Goal: Task Accomplishment & Management: Manage account settings

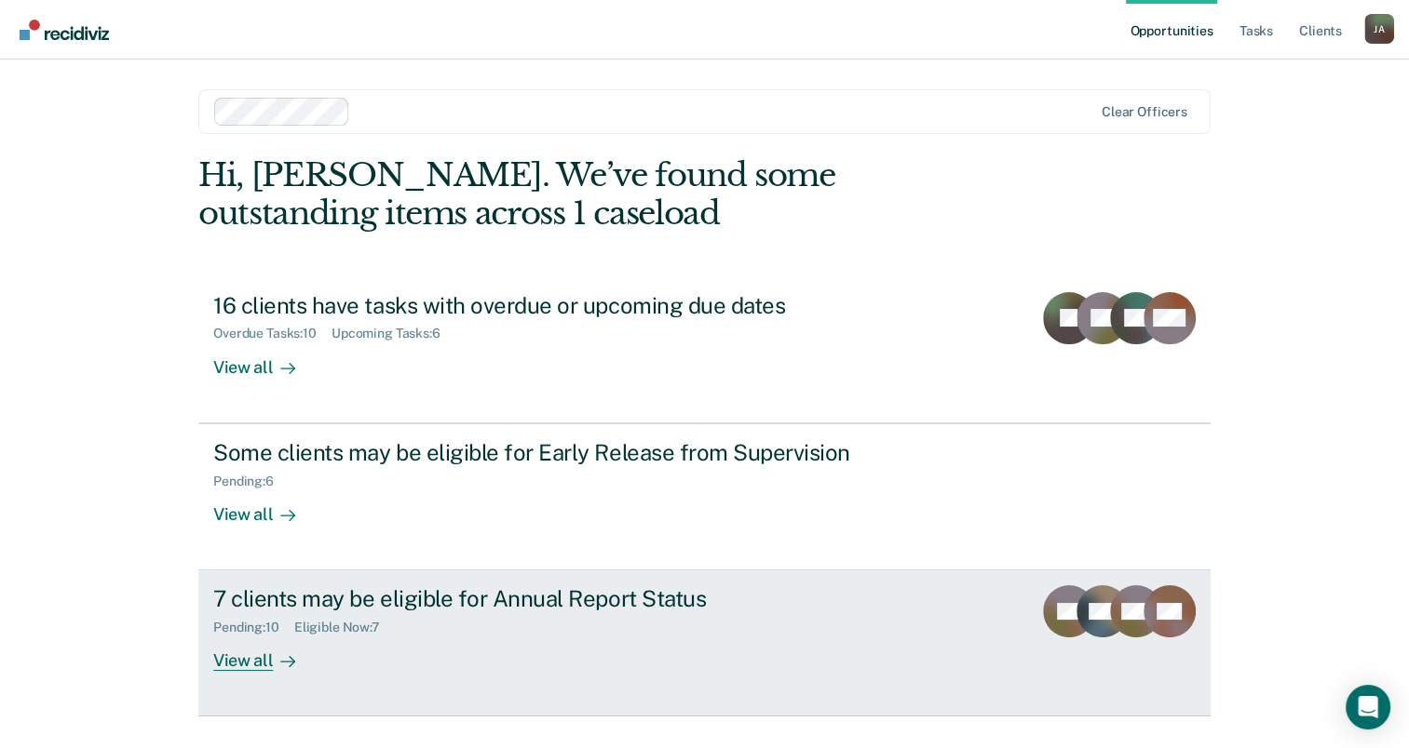
click at [219, 663] on div "View all" at bounding box center [265, 654] width 104 height 36
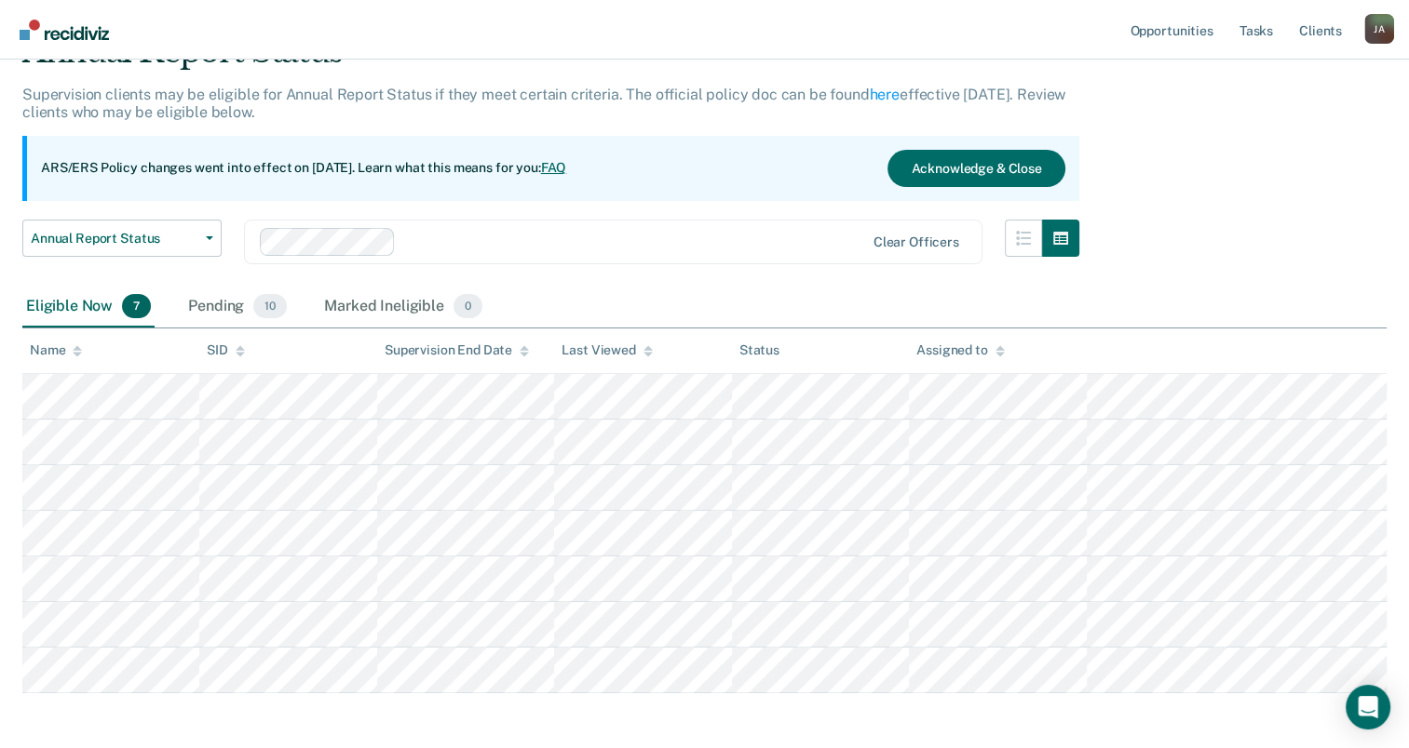
scroll to position [173, 0]
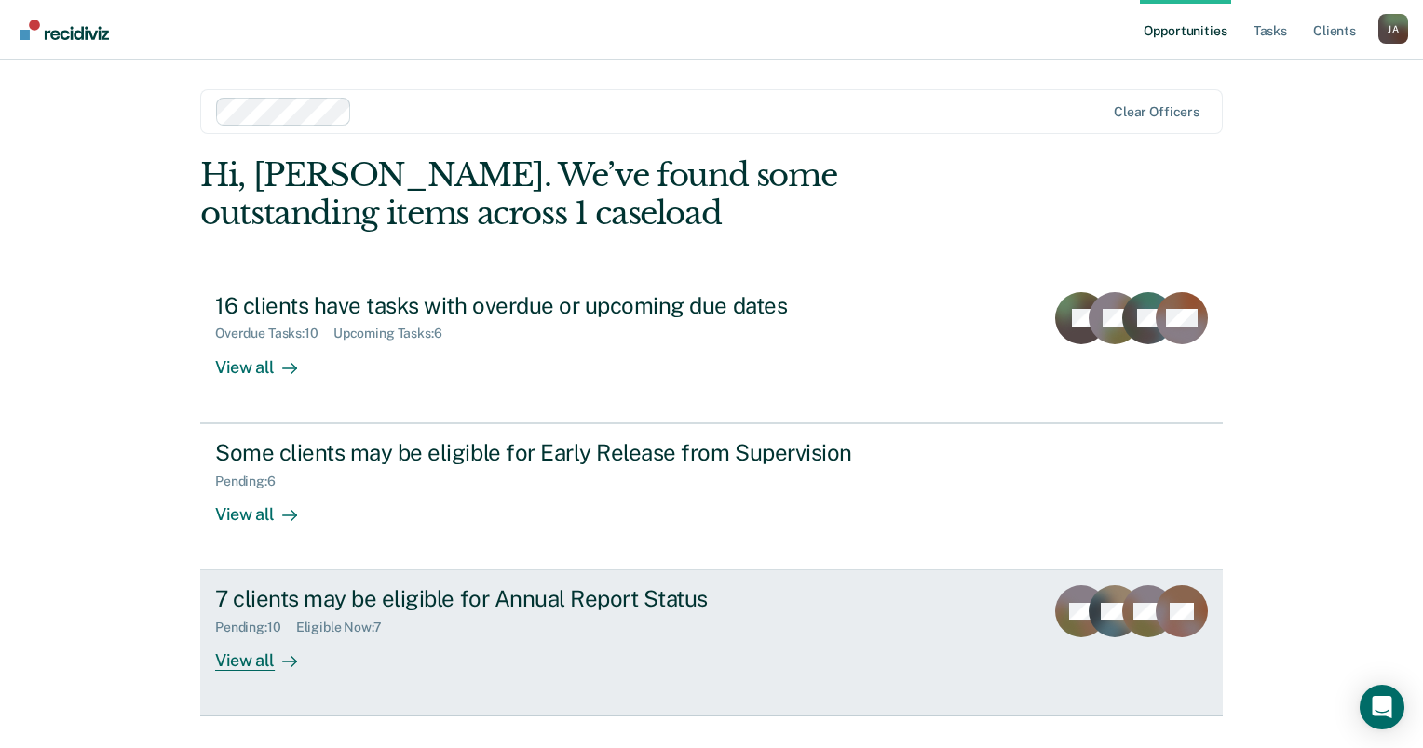
click at [250, 677] on link "7 clients may be eligible for Annual Report Status Pending : 10 Eligible Now : …" at bounding box center [711, 644] width 1022 height 146
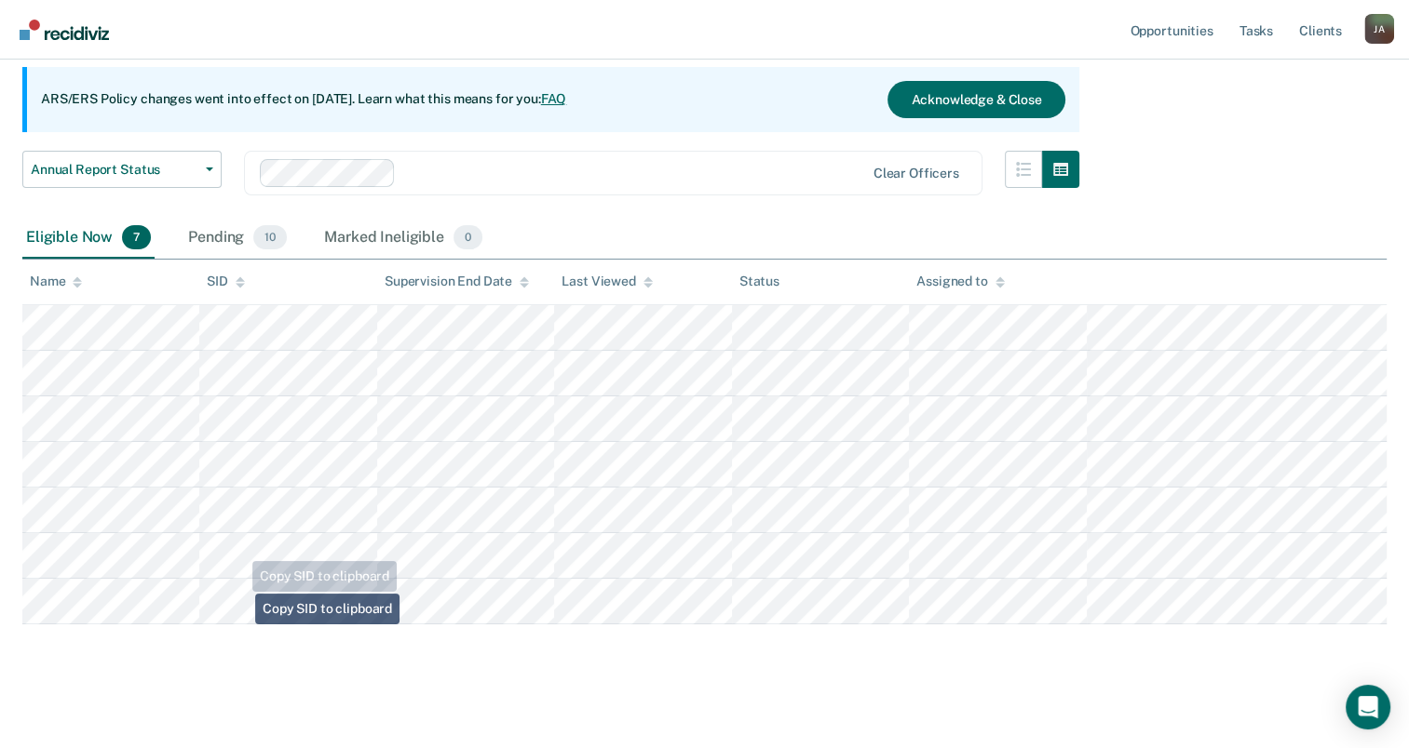
scroll to position [173, 0]
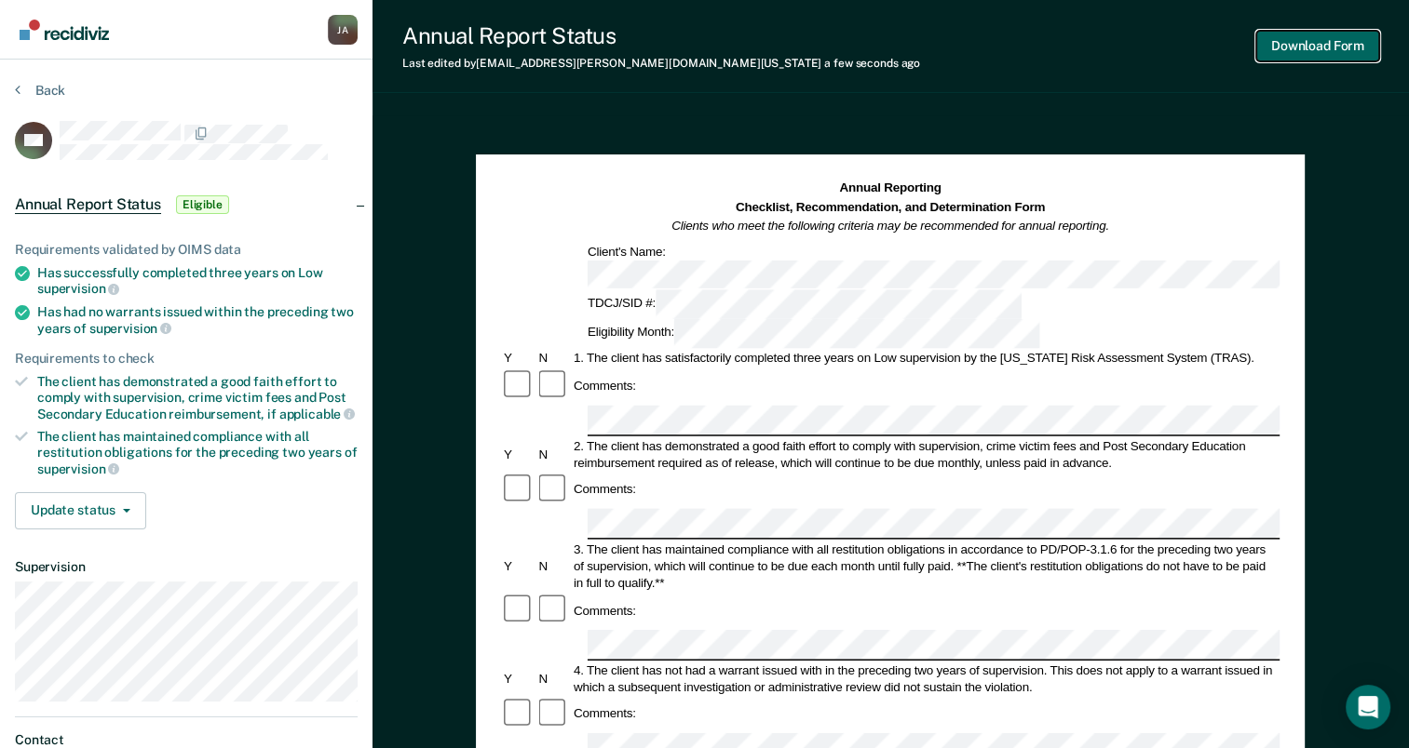
click at [1329, 47] on button "Download Form" at bounding box center [1317, 46] width 123 height 31
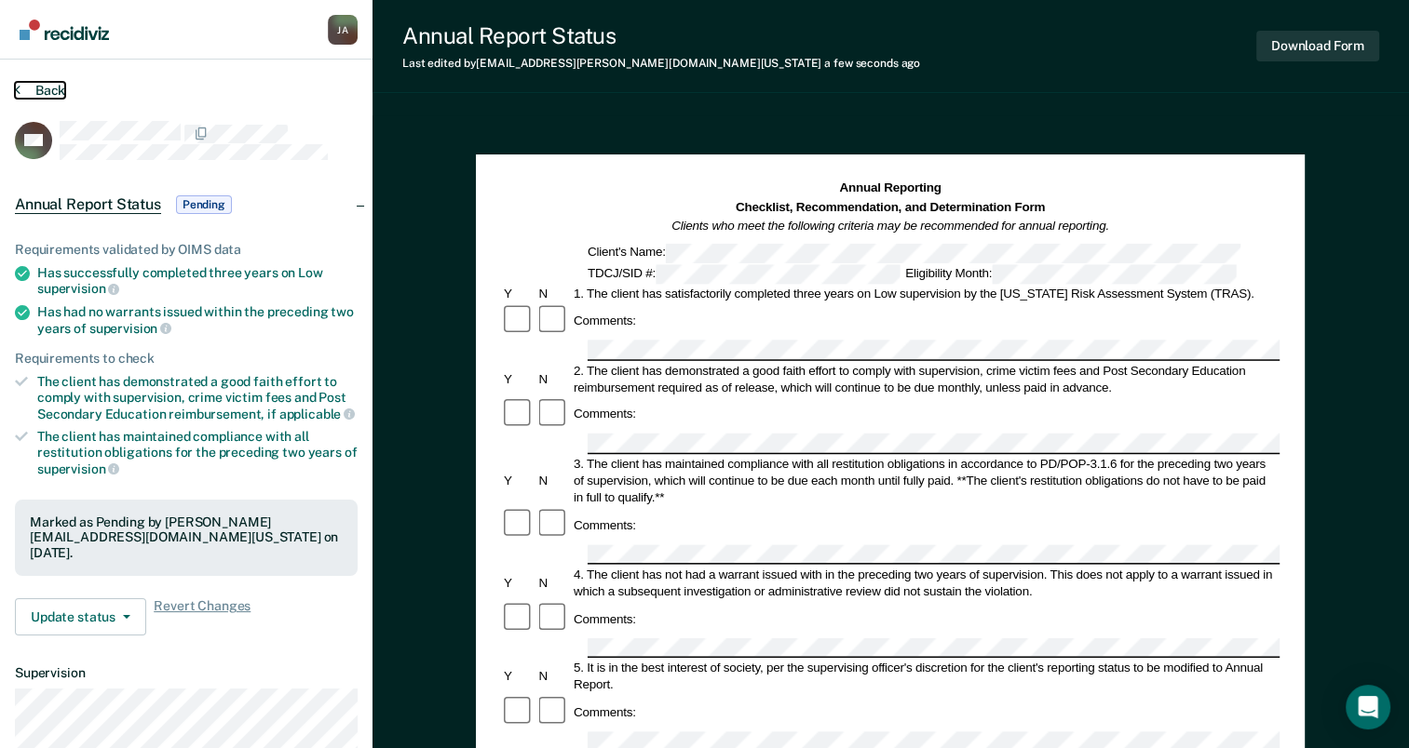
click at [17, 85] on icon at bounding box center [18, 89] width 6 height 15
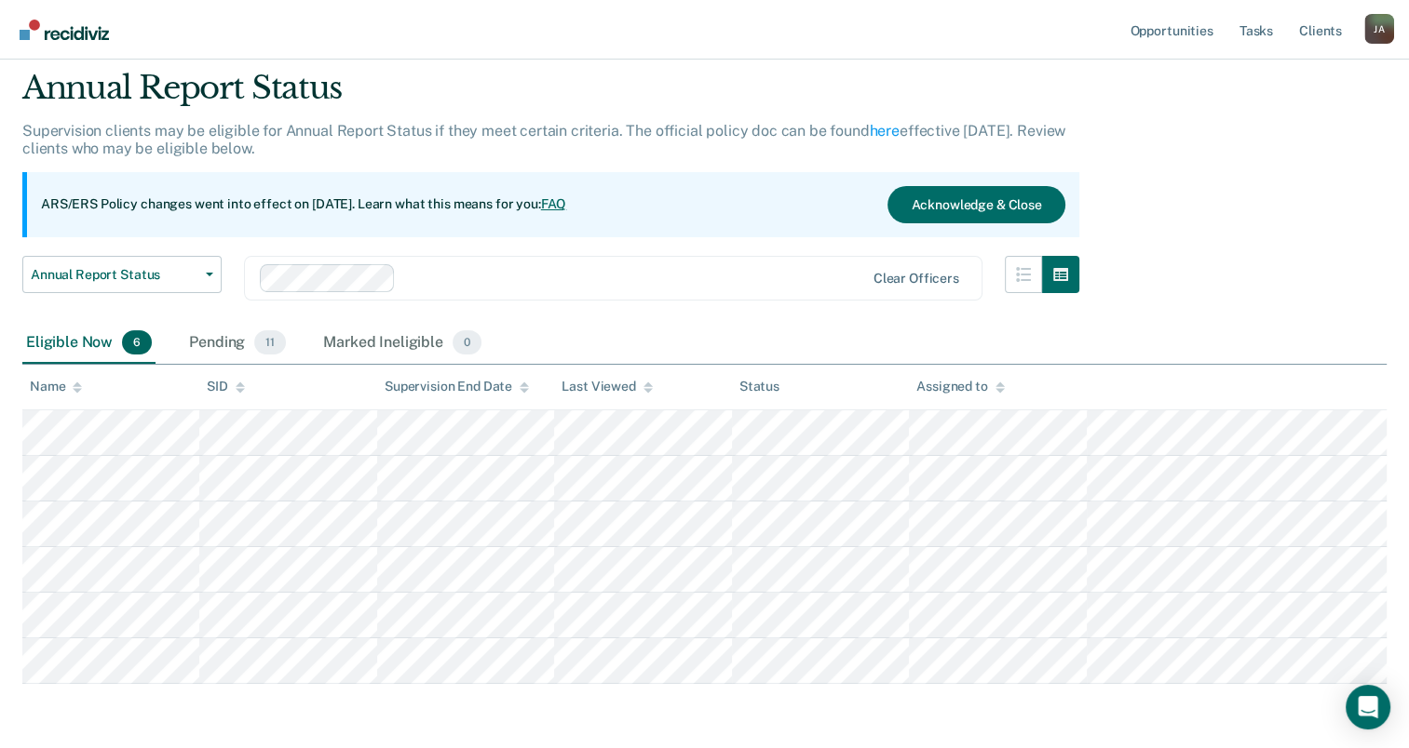
scroll to position [127, 0]
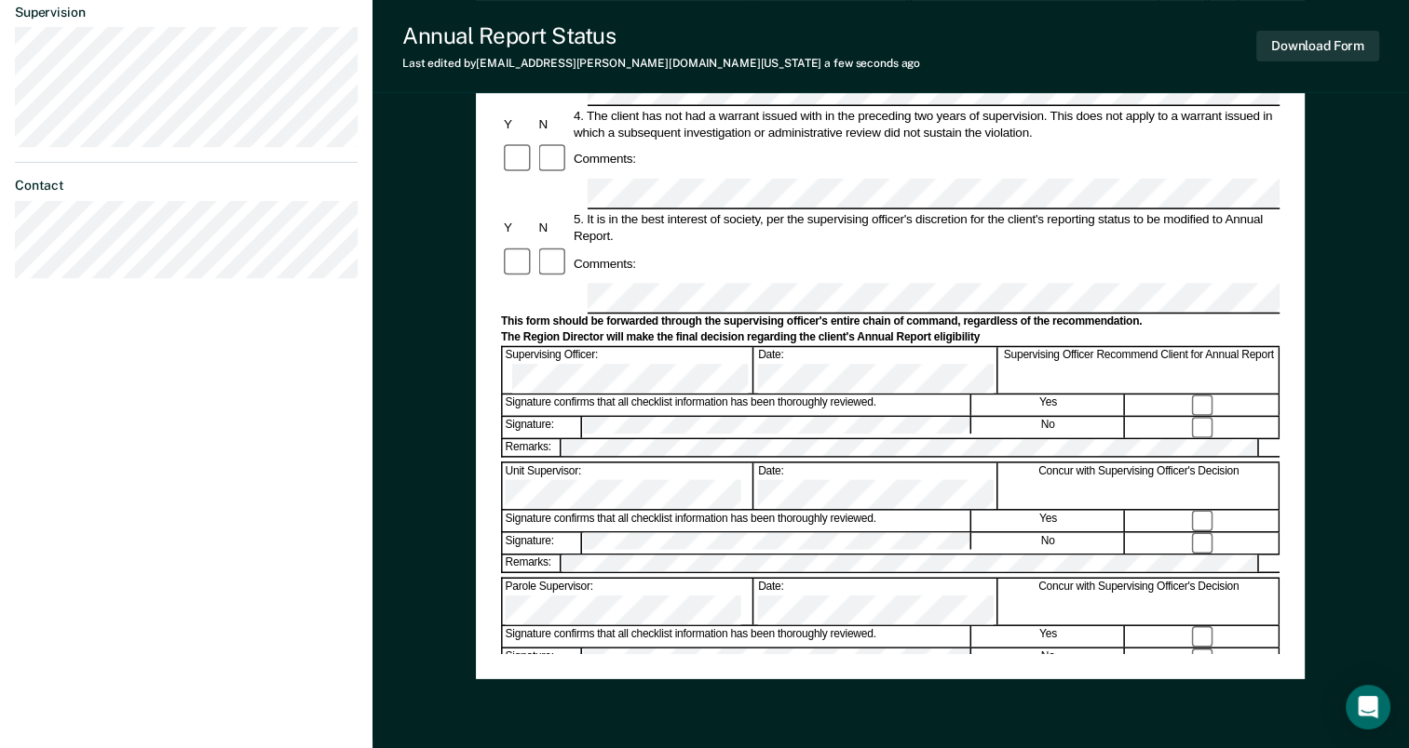
scroll to position [630, 0]
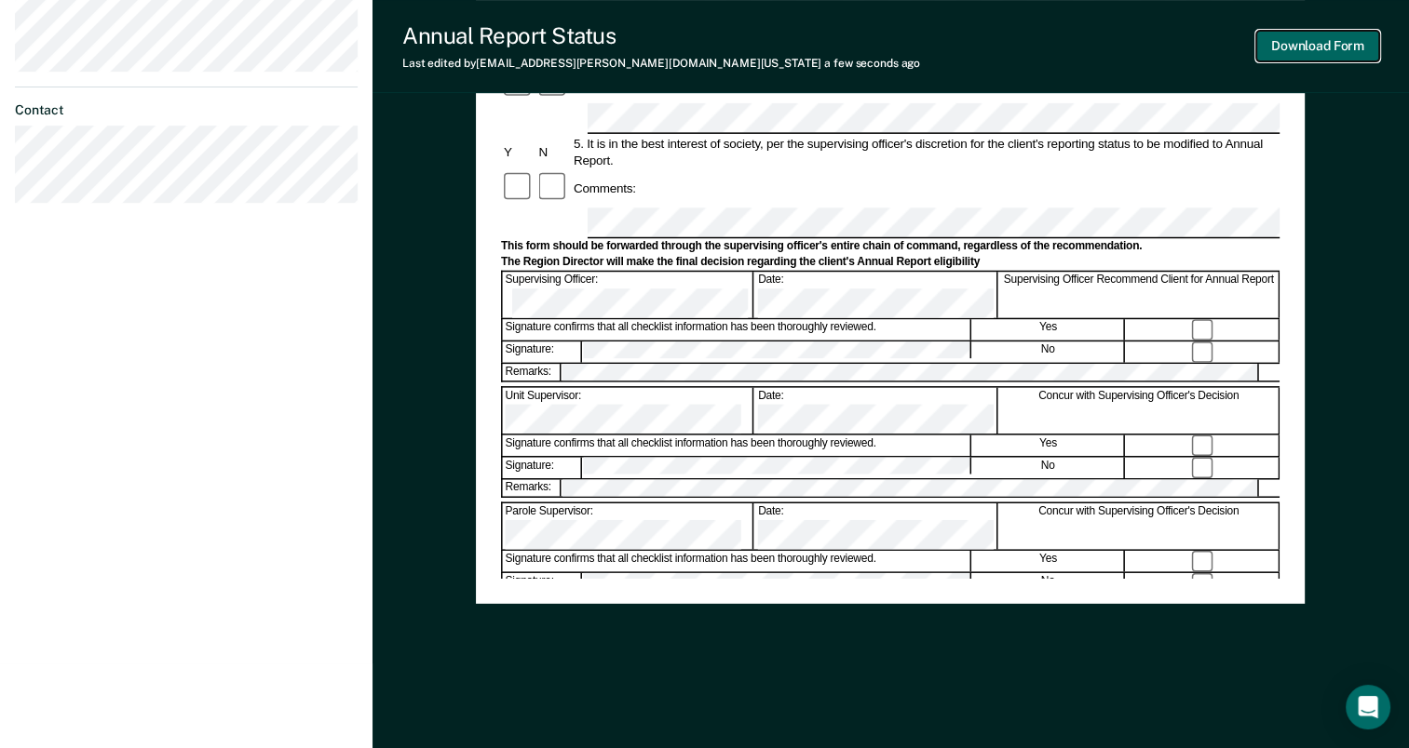
click at [1327, 37] on button "Download Form" at bounding box center [1317, 46] width 123 height 31
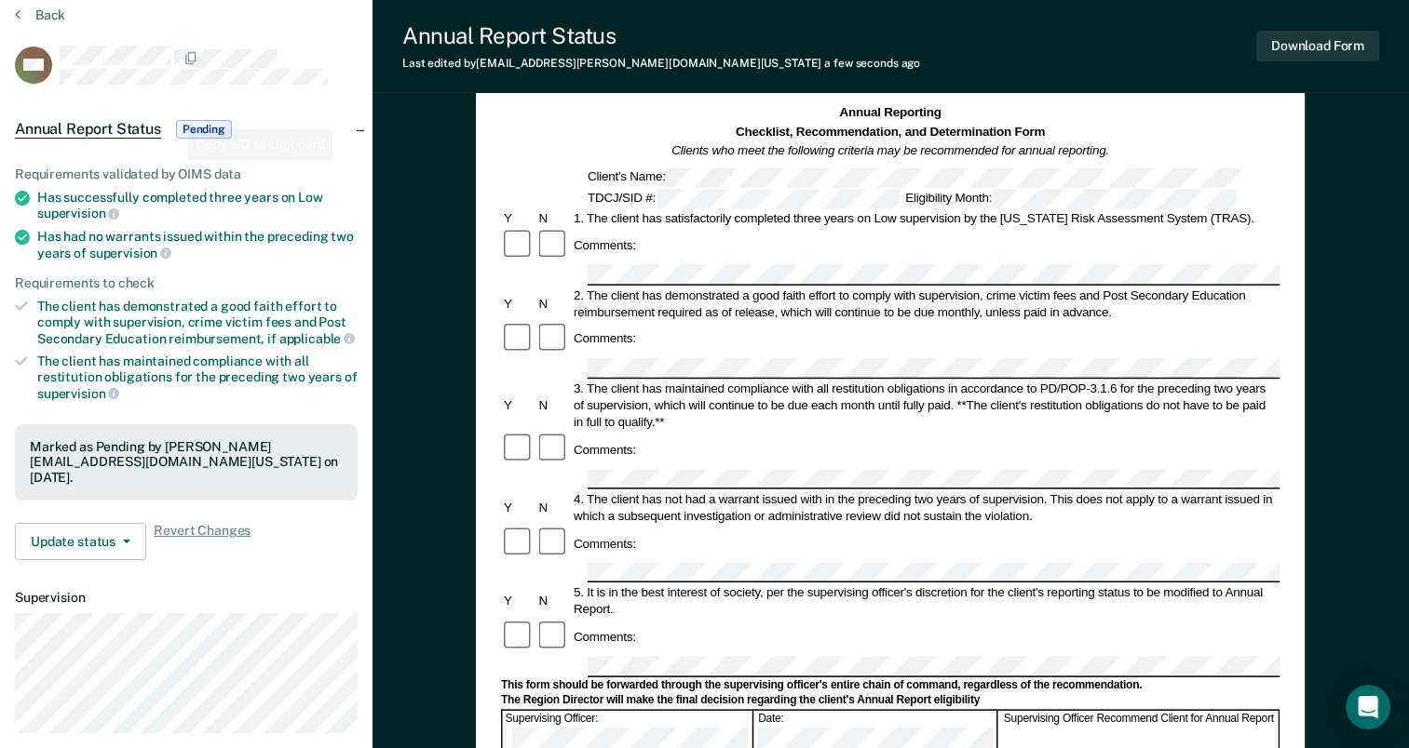
scroll to position [0, 0]
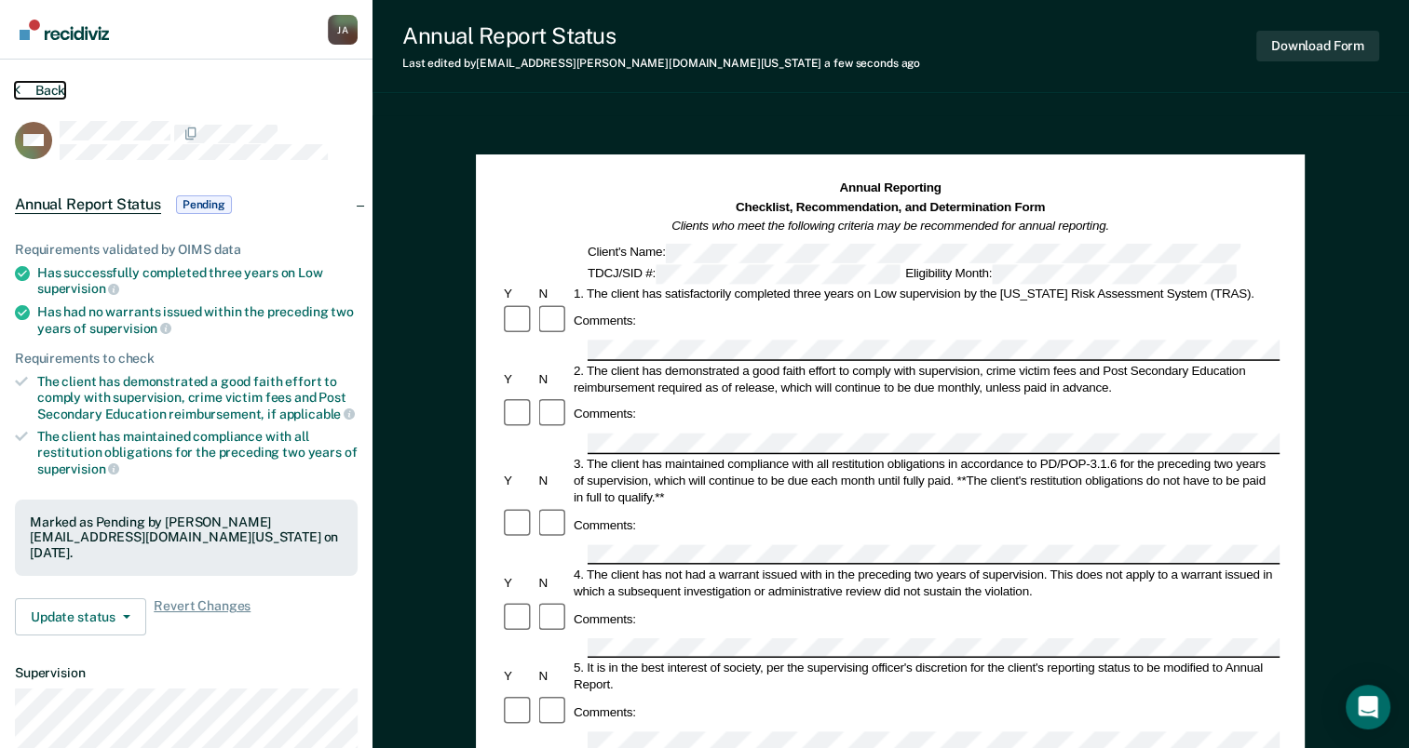
click at [28, 92] on button "Back" at bounding box center [40, 90] width 50 height 17
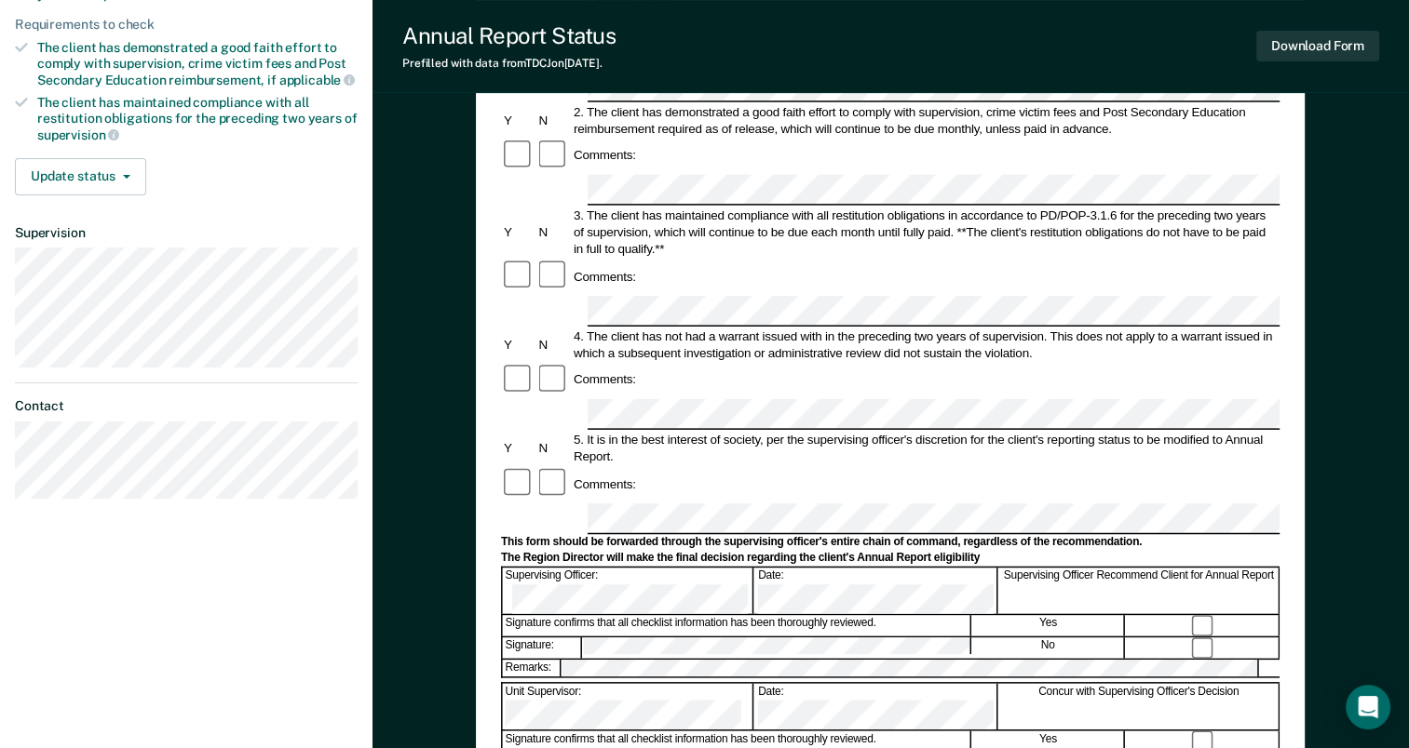
scroll to position [559, 0]
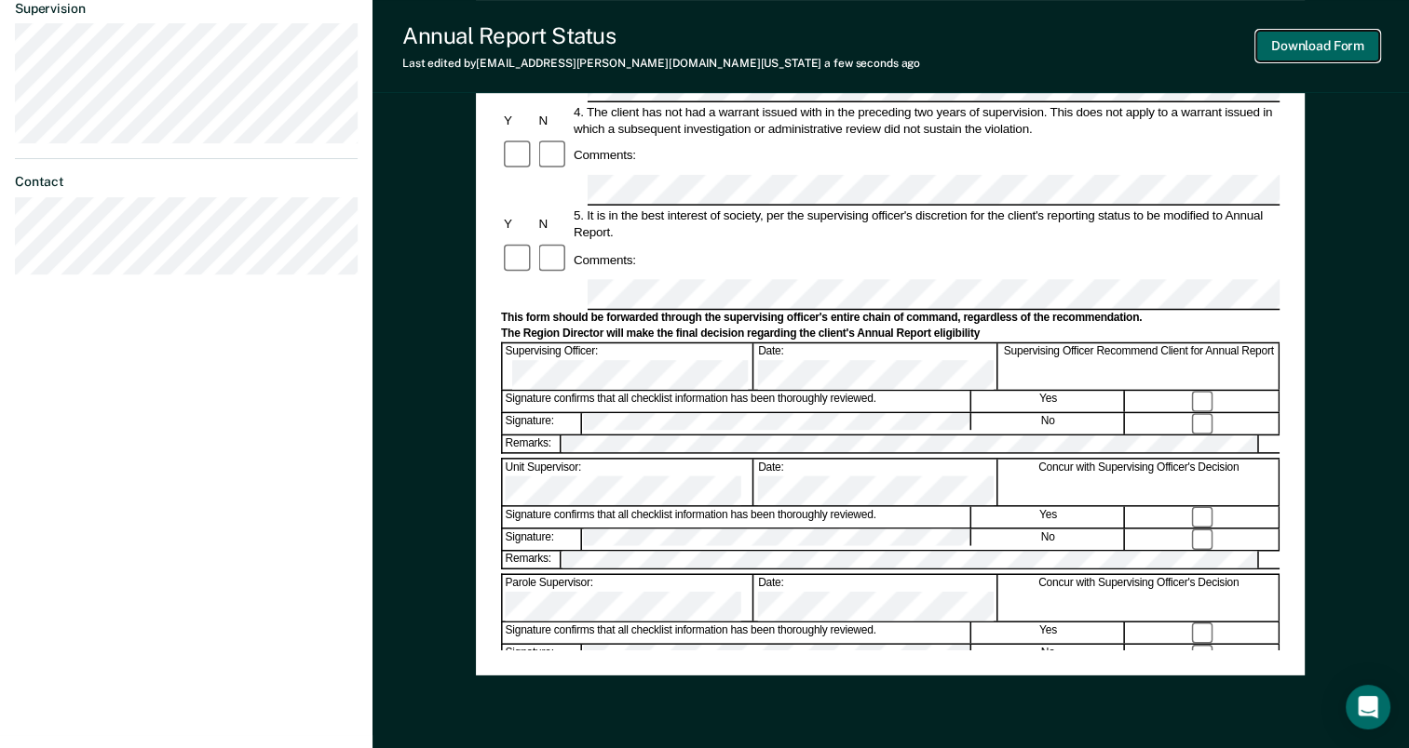
click at [1344, 41] on button "Download Form" at bounding box center [1317, 46] width 123 height 31
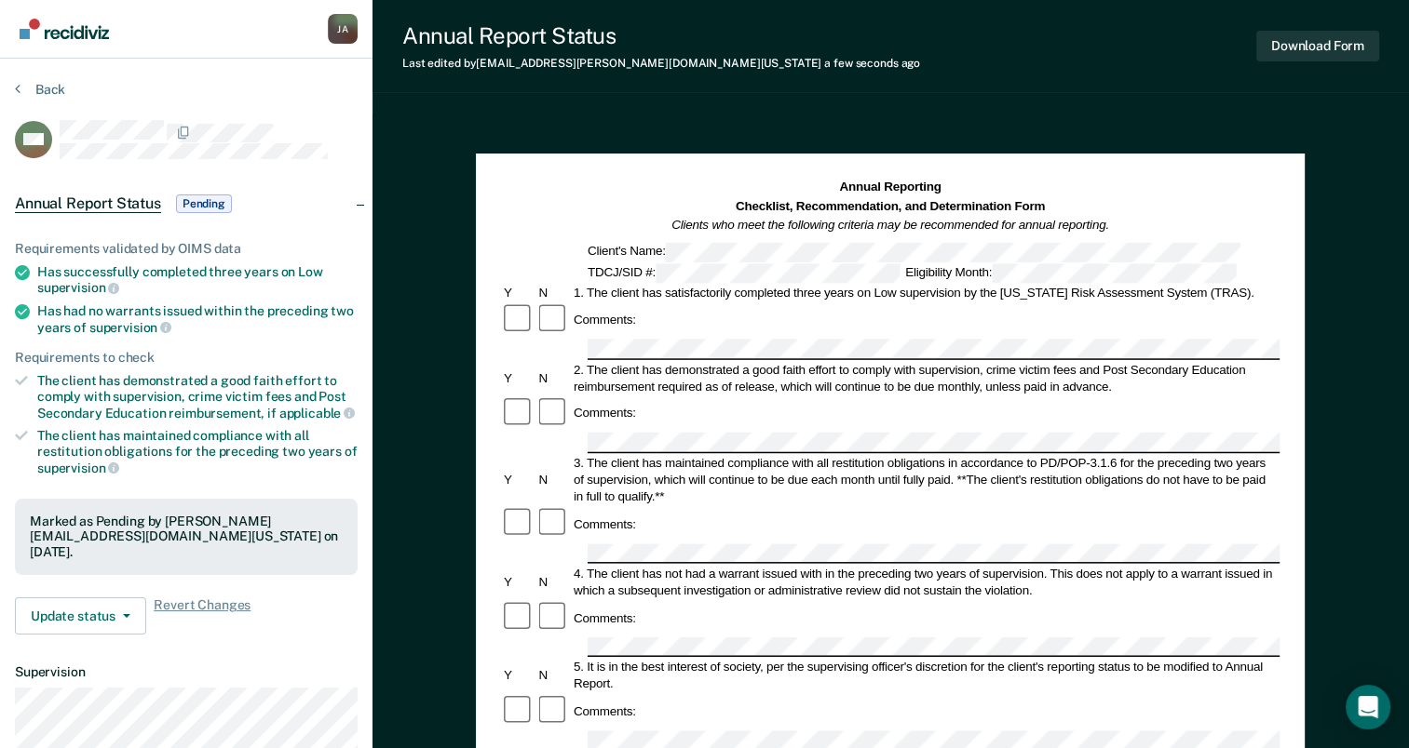
scroll to position [0, 0]
click at [26, 88] on button "Back" at bounding box center [40, 90] width 50 height 17
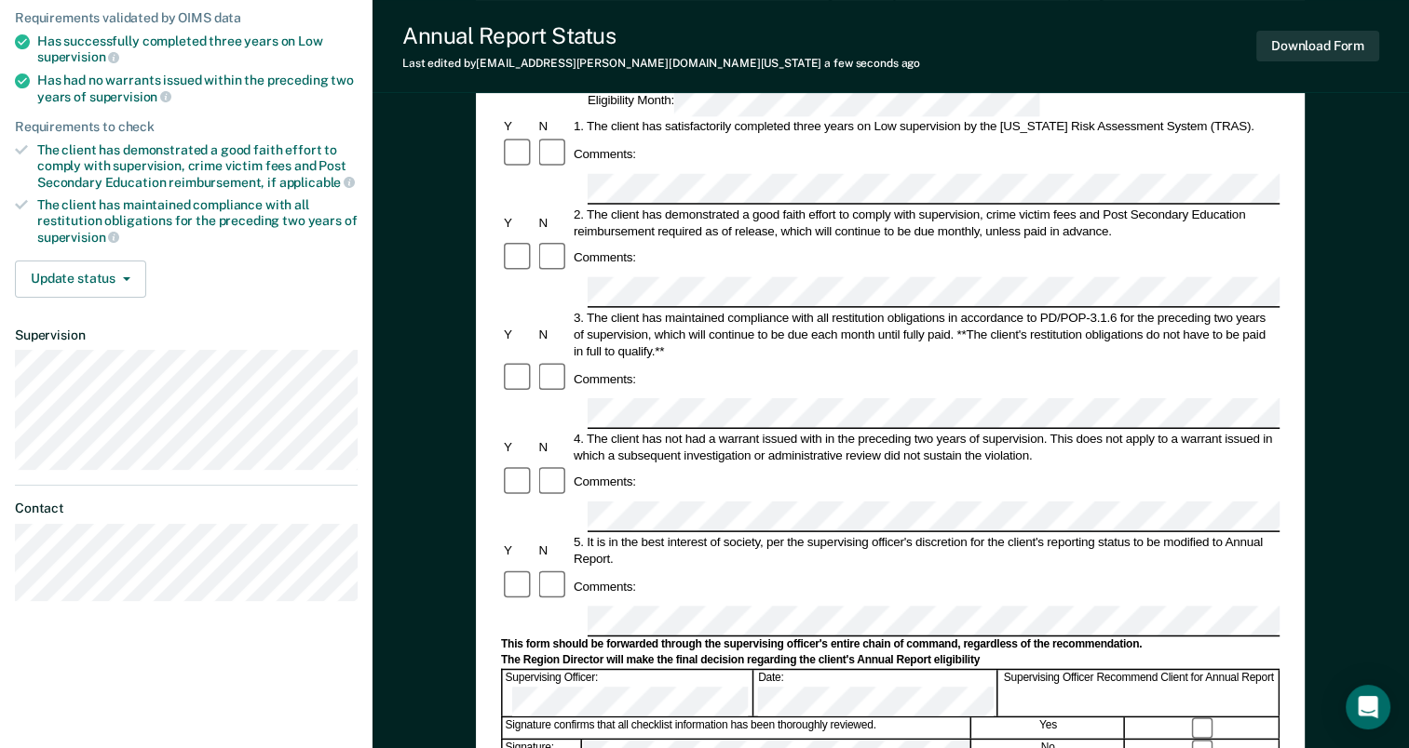
scroll to position [465, 0]
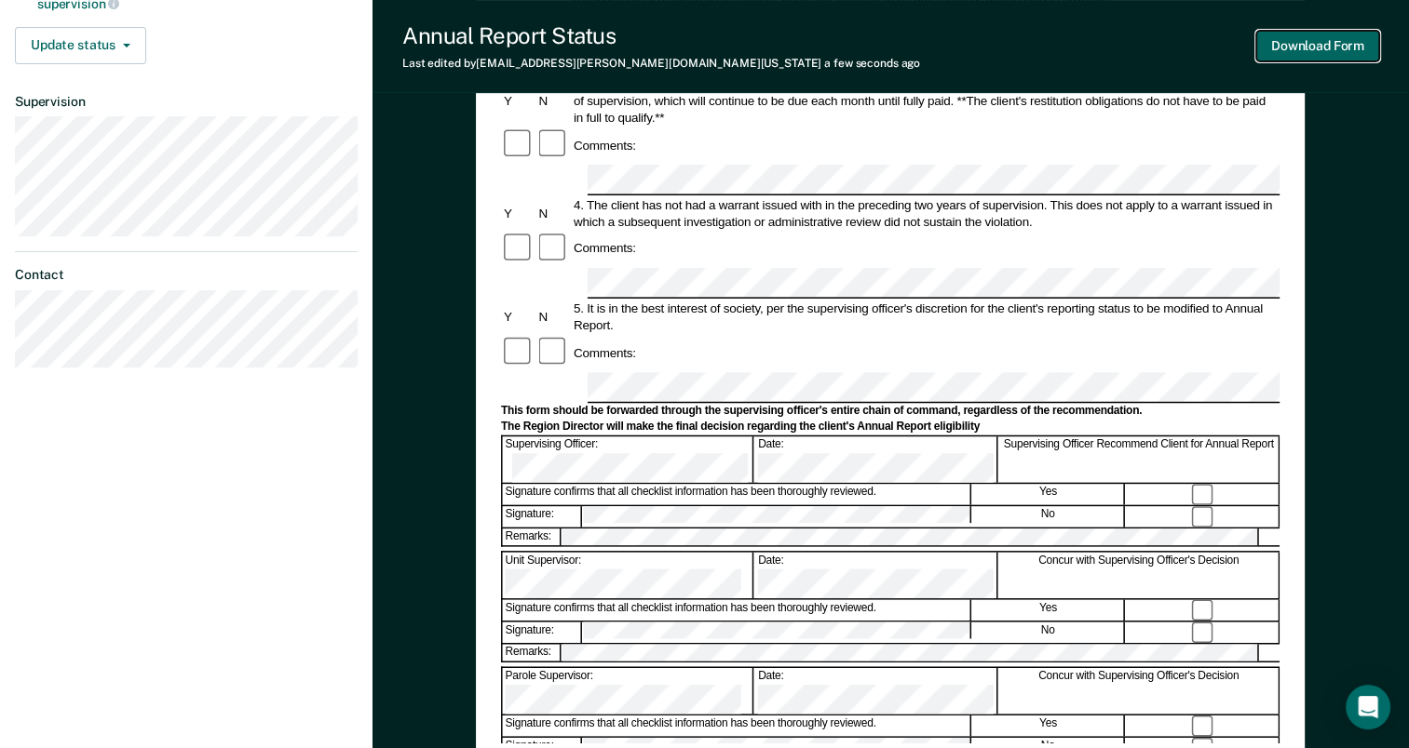
click at [1337, 50] on button "Download Form" at bounding box center [1317, 46] width 123 height 31
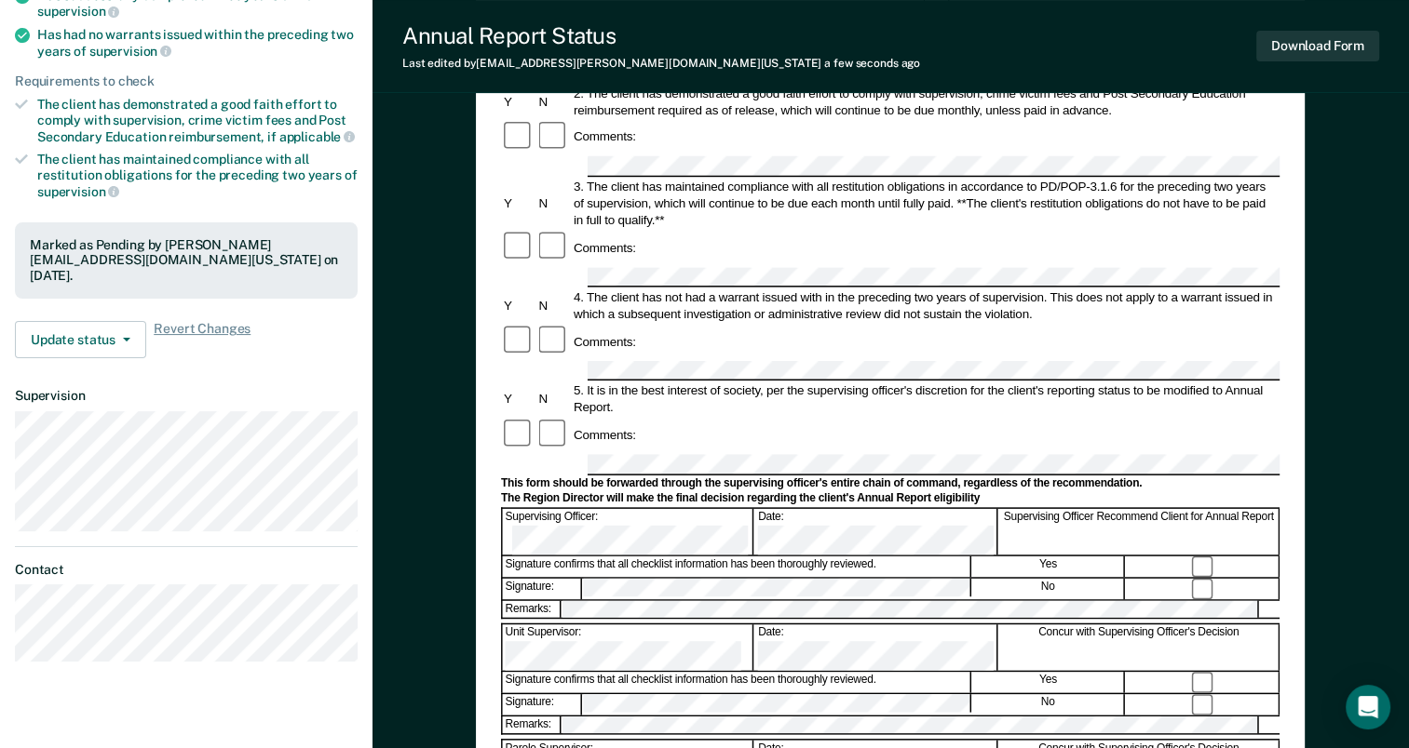
scroll to position [0, 0]
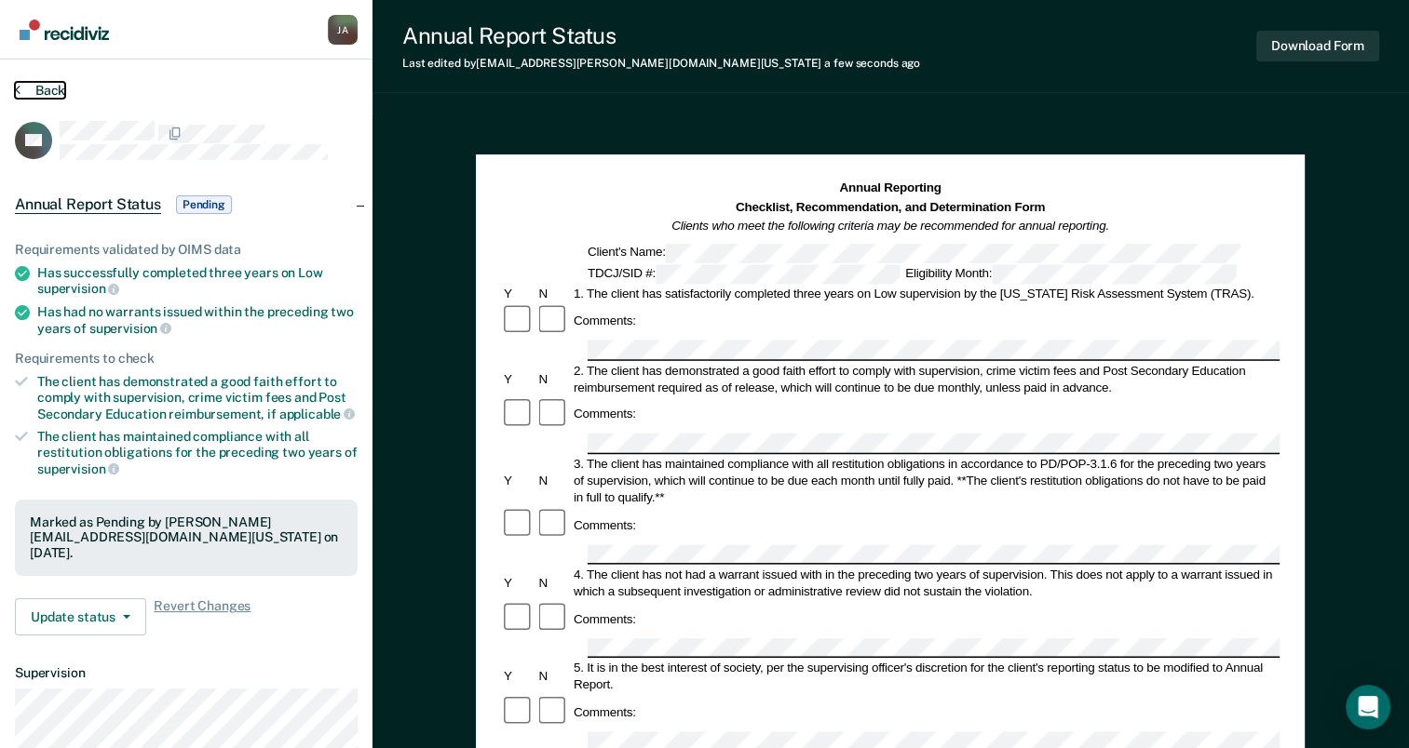
click at [19, 84] on icon at bounding box center [18, 89] width 6 height 15
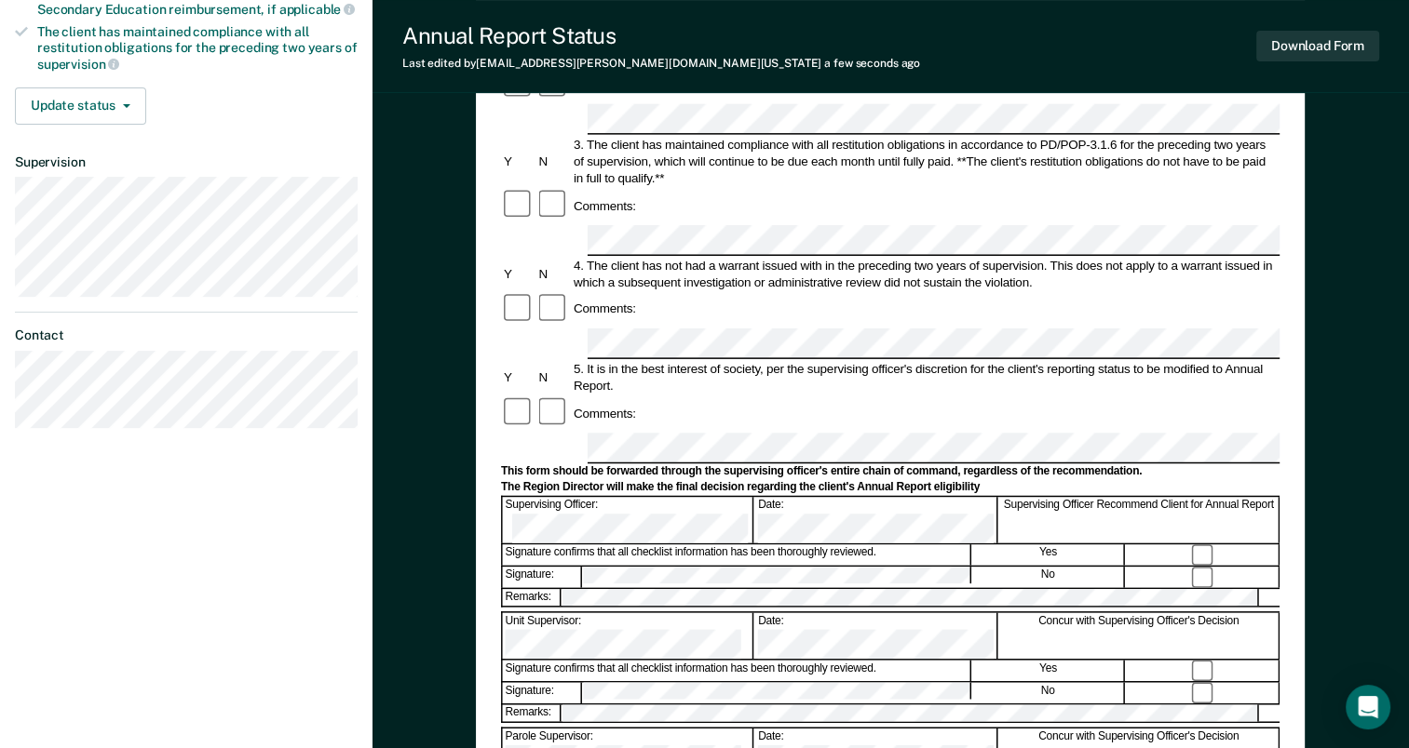
scroll to position [165, 0]
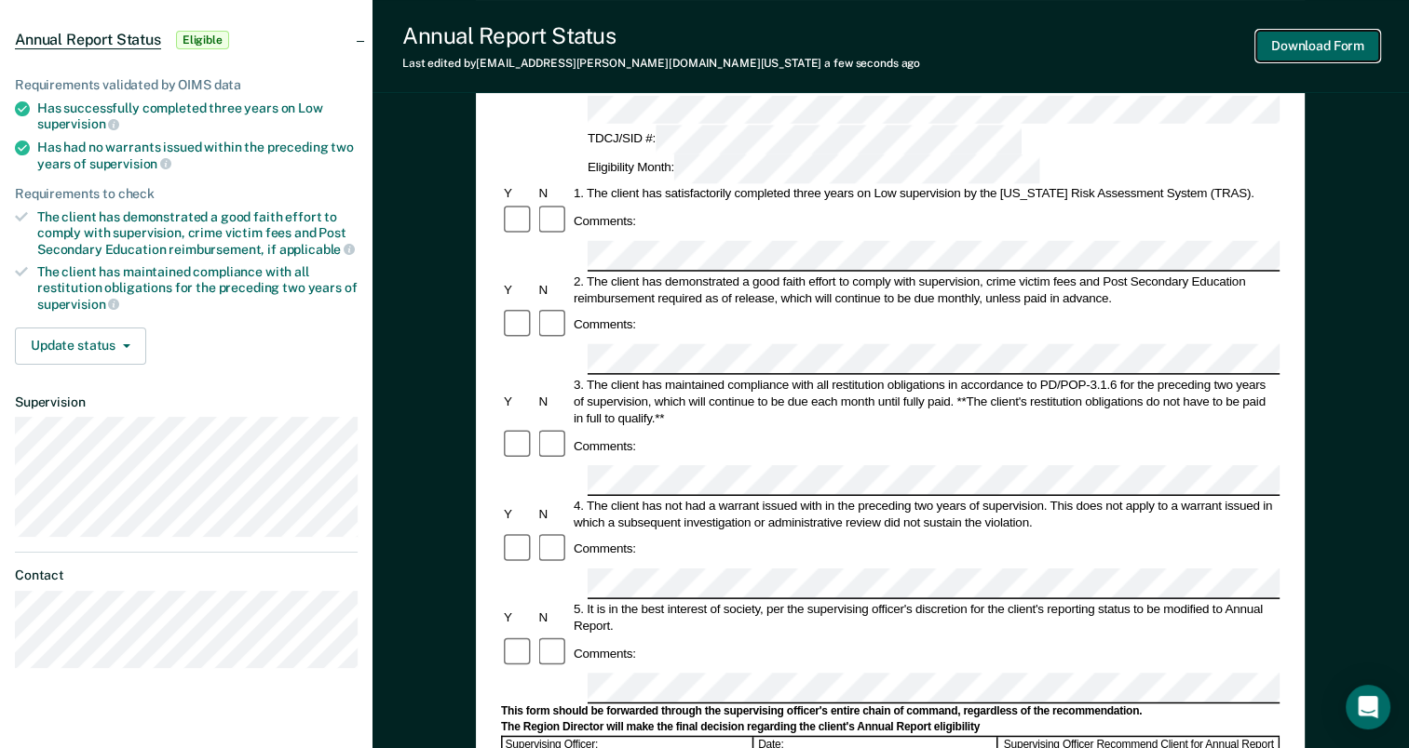
click at [1296, 48] on button "Download Form" at bounding box center [1317, 46] width 123 height 31
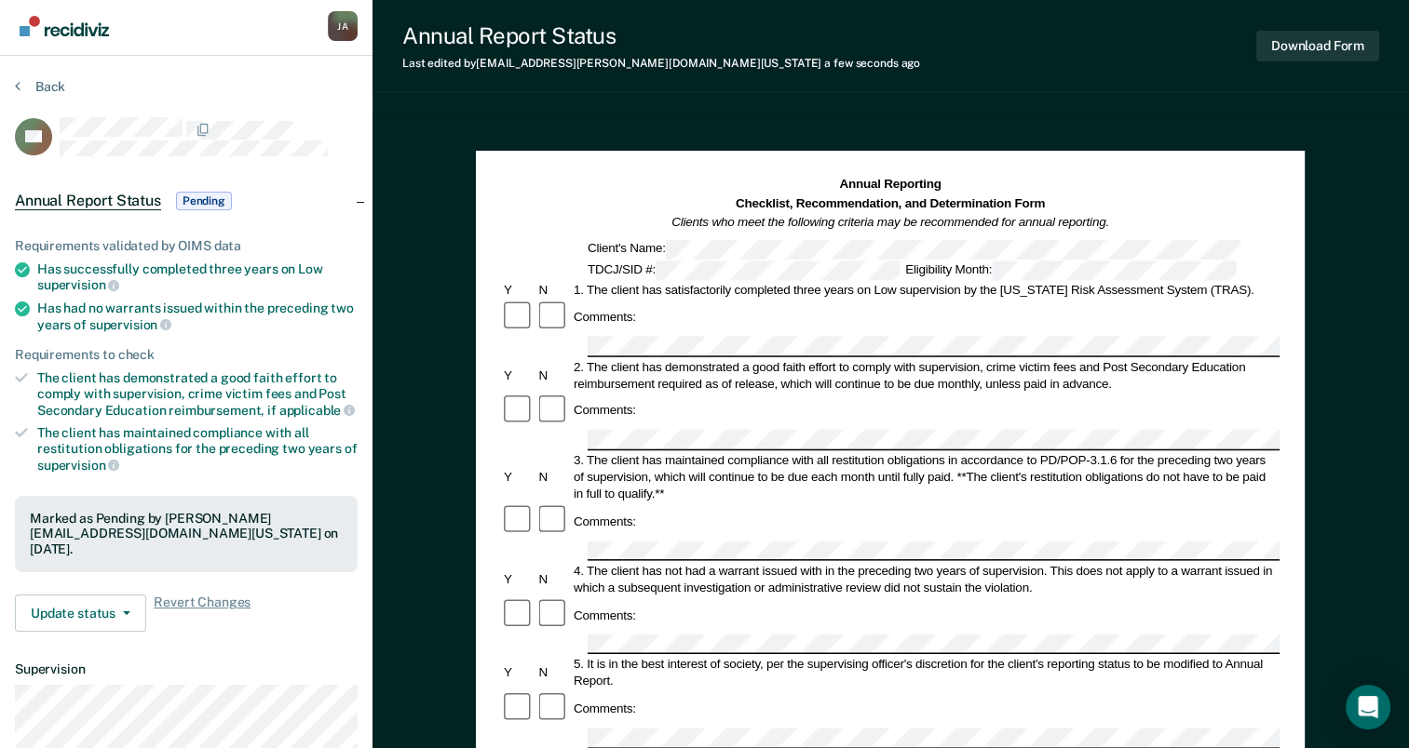
scroll to position [0, 0]
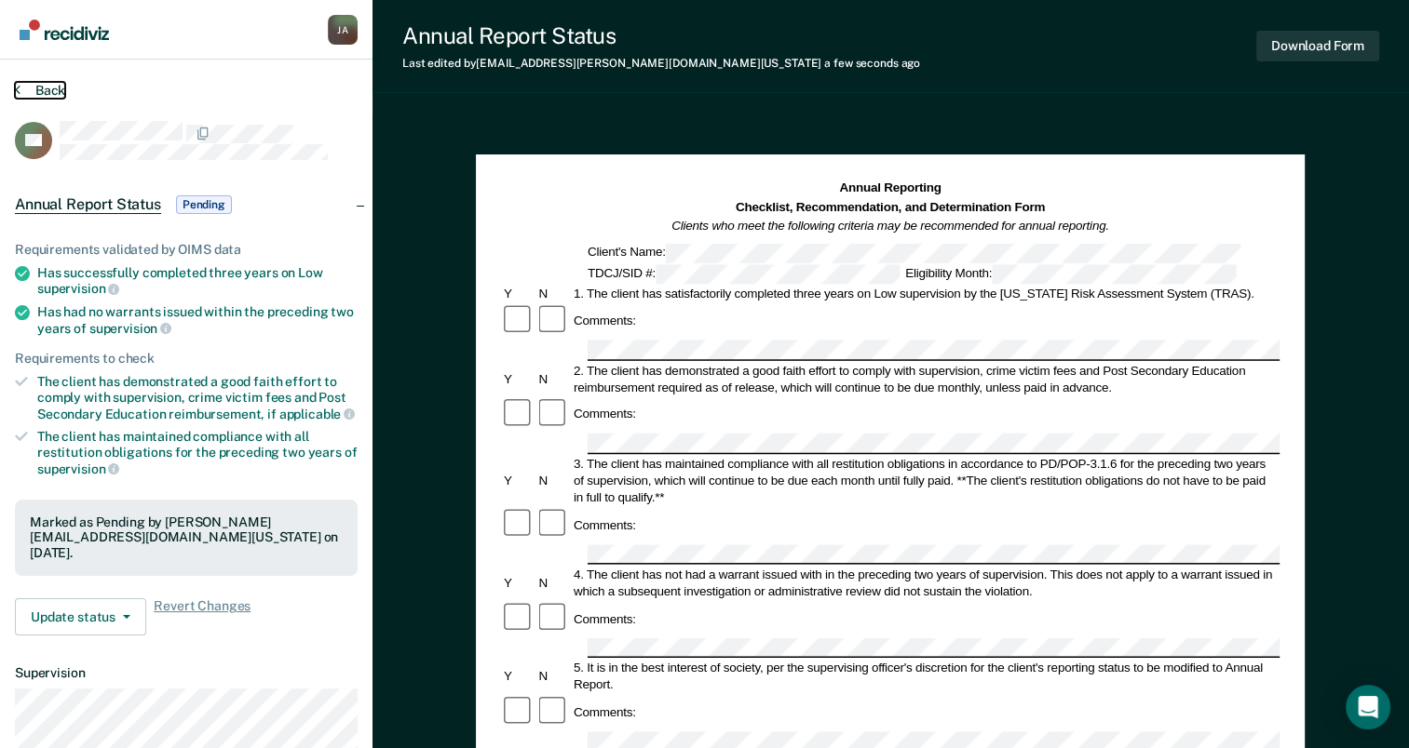
click at [19, 87] on icon at bounding box center [18, 89] width 6 height 15
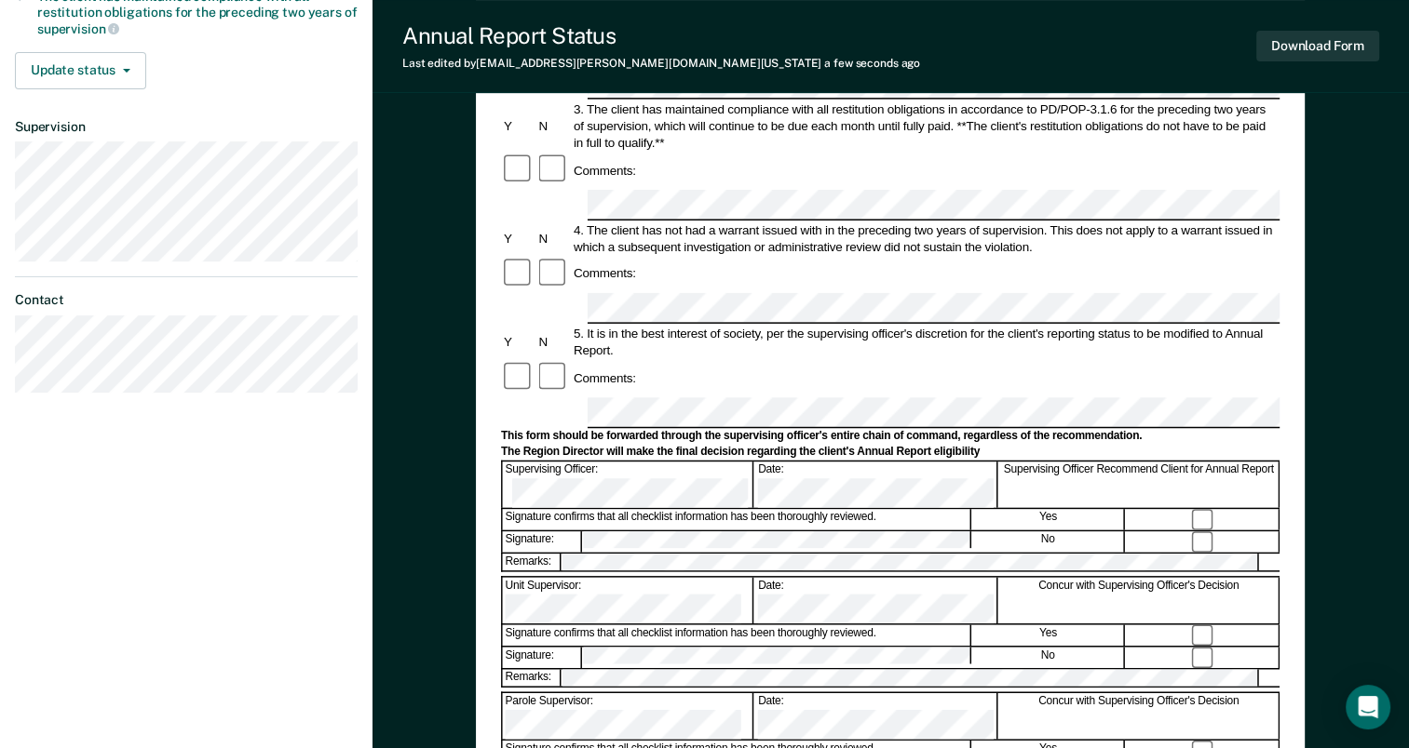
scroll to position [630, 0]
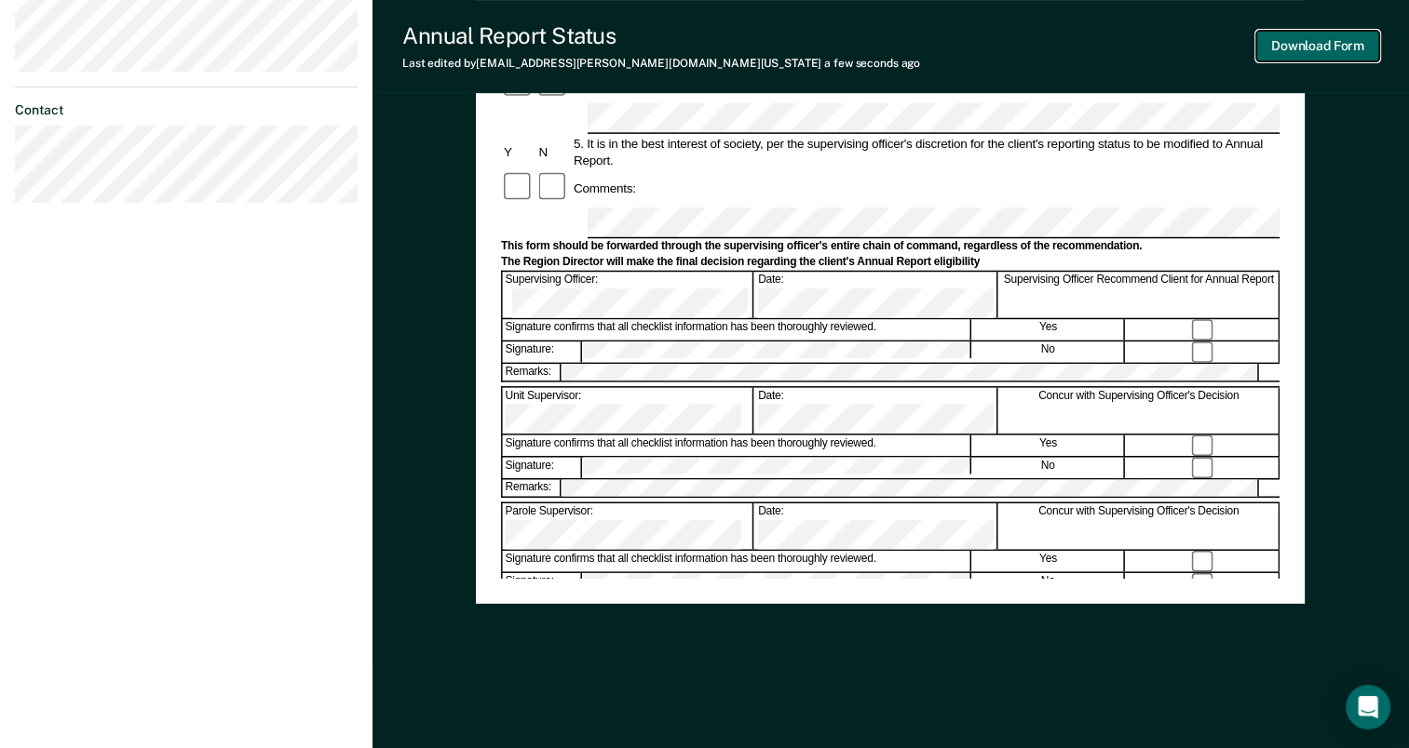
click at [1312, 32] on button "Download Form" at bounding box center [1317, 46] width 123 height 31
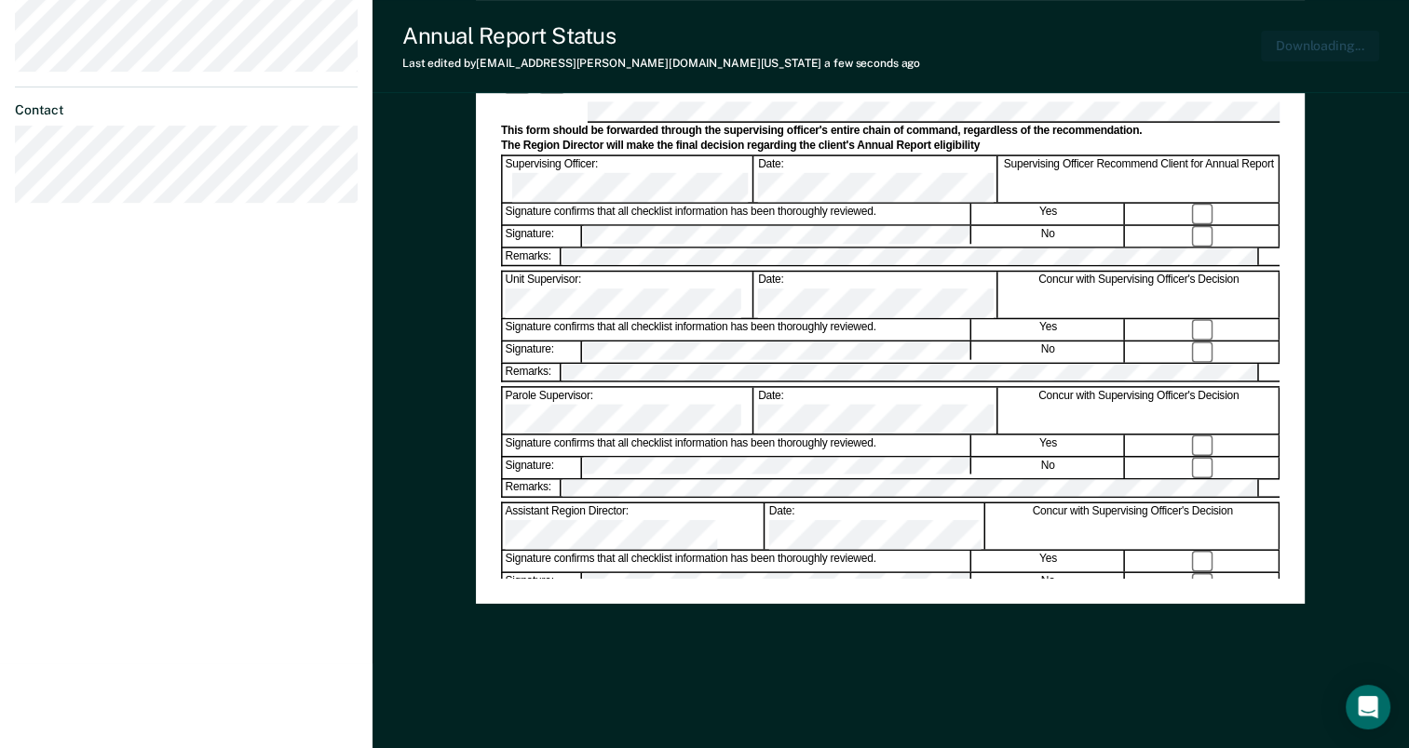
scroll to position [0, 0]
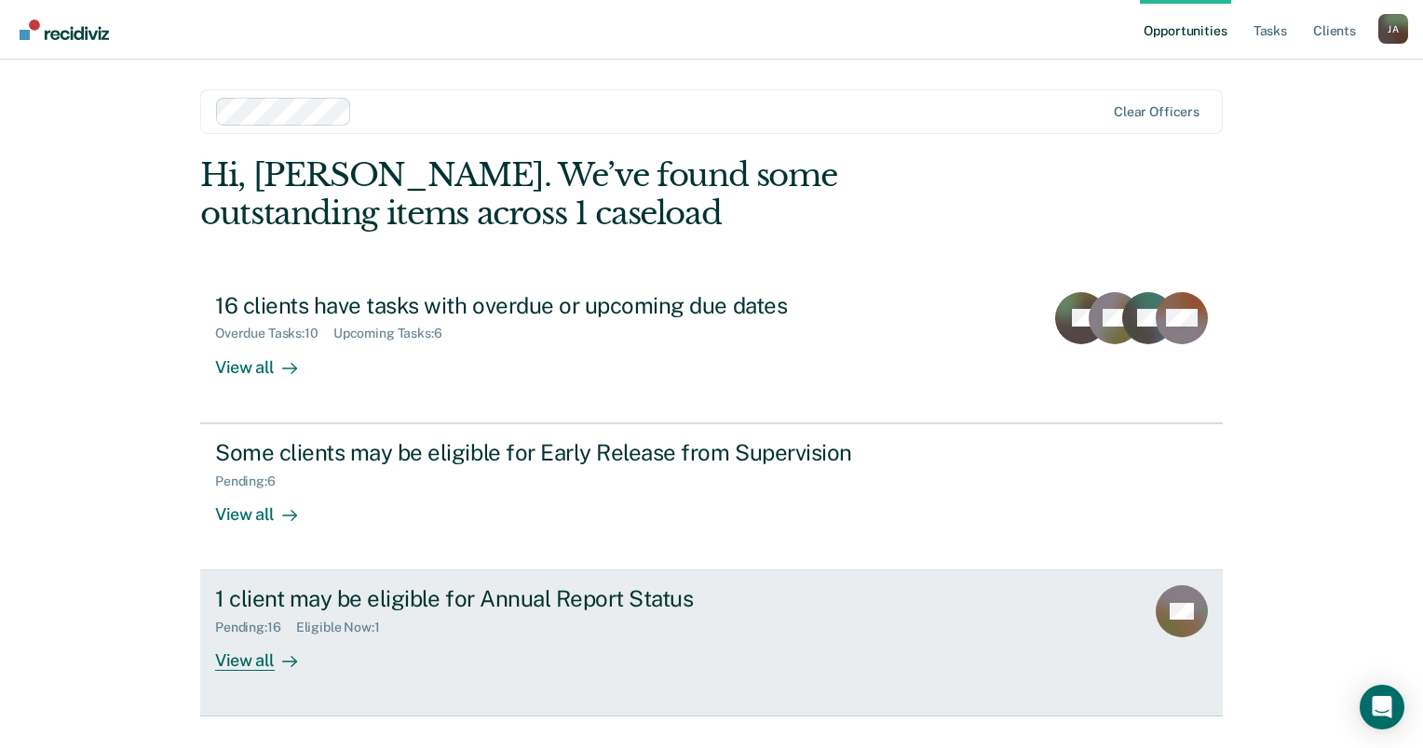
click at [242, 658] on div "View all" at bounding box center [267, 654] width 104 height 36
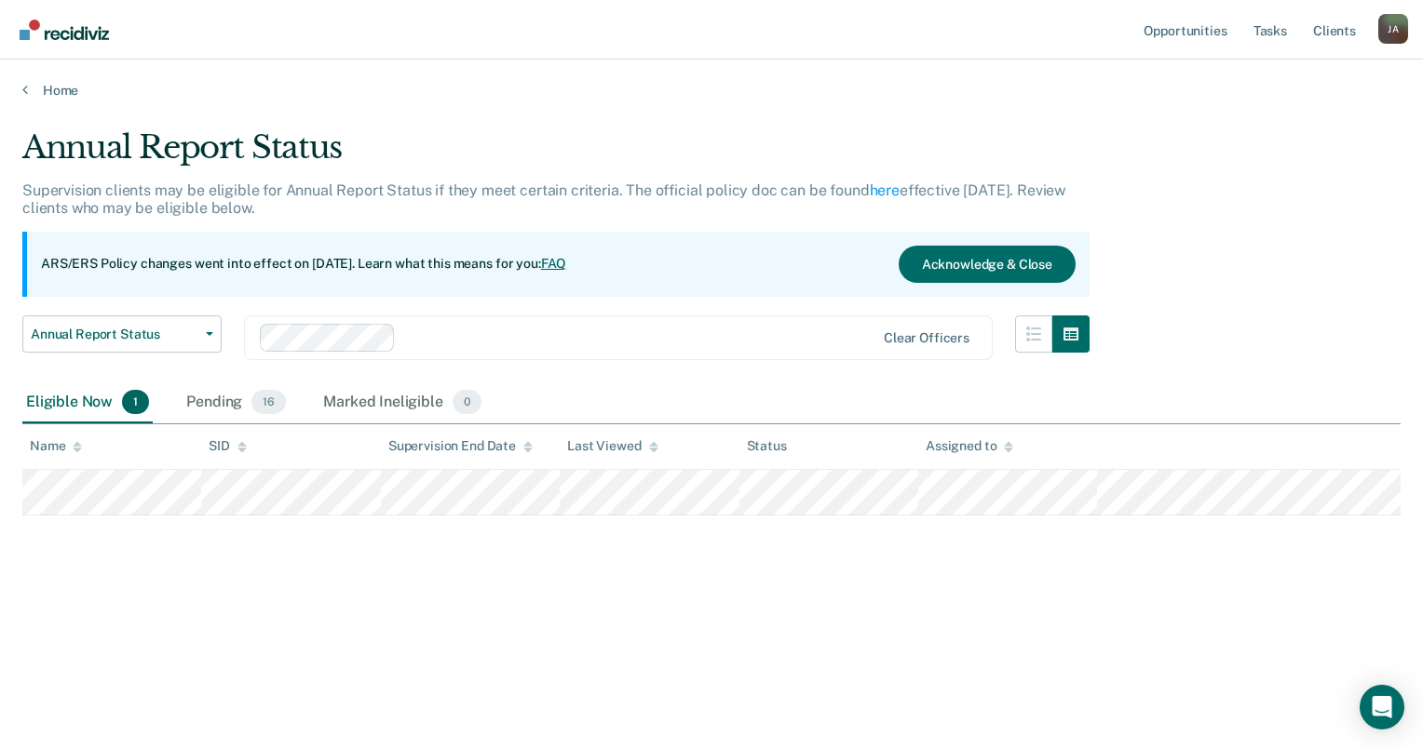
drag, startPoint x: 133, startPoint y: 519, endPoint x: 473, endPoint y: 620, distance: 354.4
click at [473, 620] on div "Annual Report Status Supervision clients may be eligible for Annual Report Stat…" at bounding box center [711, 398] width 1378 height 540
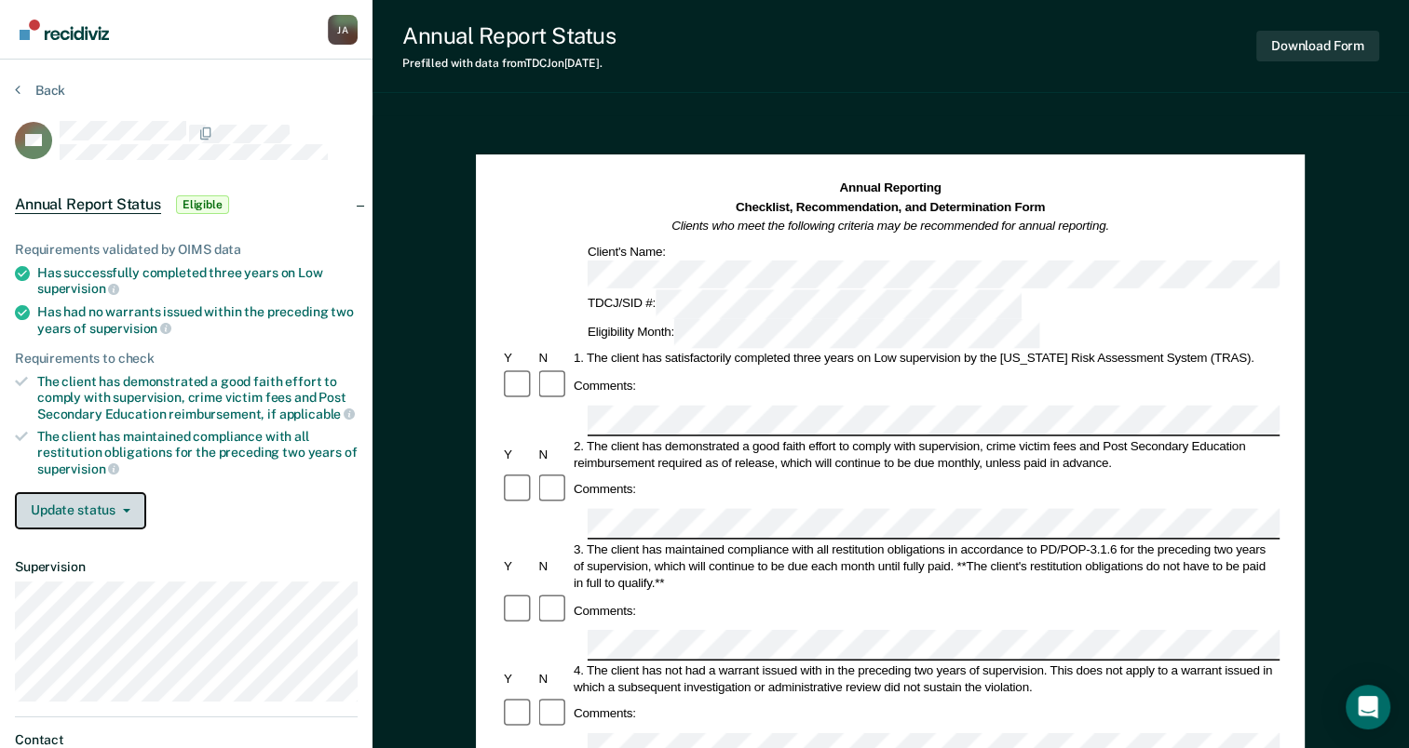
click at [107, 507] on button "Update status" at bounding box center [80, 510] width 131 height 37
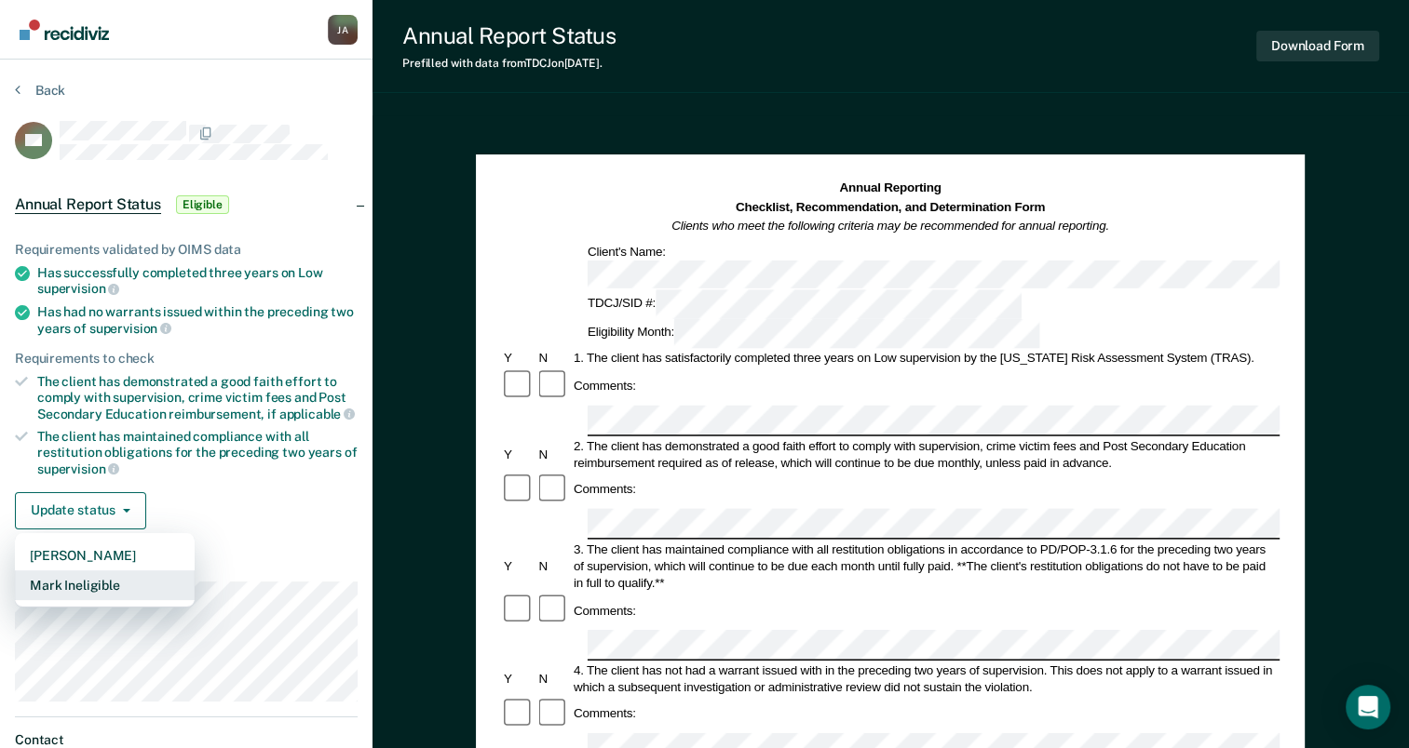
click at [108, 571] on button "Mark Ineligible" at bounding box center [105, 586] width 180 height 30
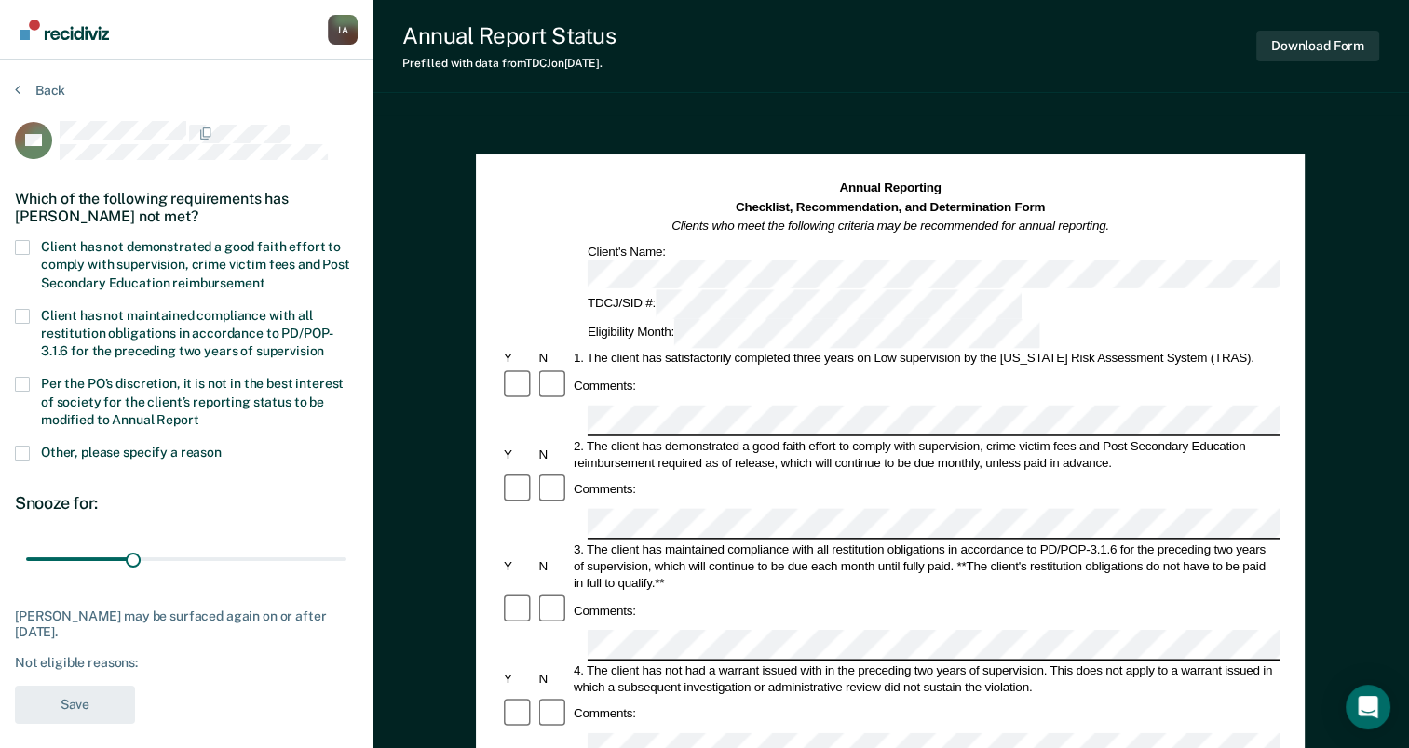
click at [33, 450] on label "Other, please specify a reason" at bounding box center [186, 455] width 343 height 18
click at [222, 446] on input "Other, please specify a reason" at bounding box center [222, 446] width 0 height 0
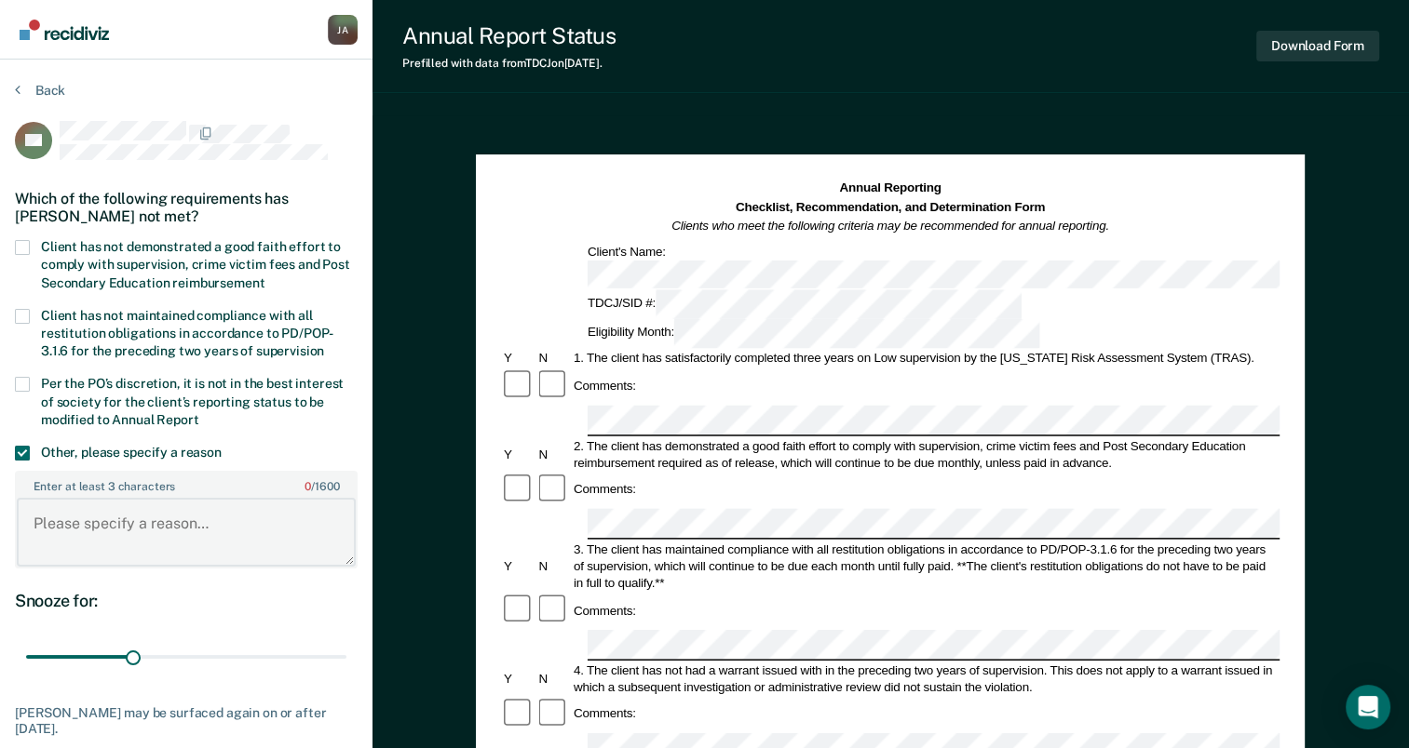
click at [95, 548] on textarea "Enter at least 3 characters 0 / 1600" at bounding box center [186, 532] width 339 height 69
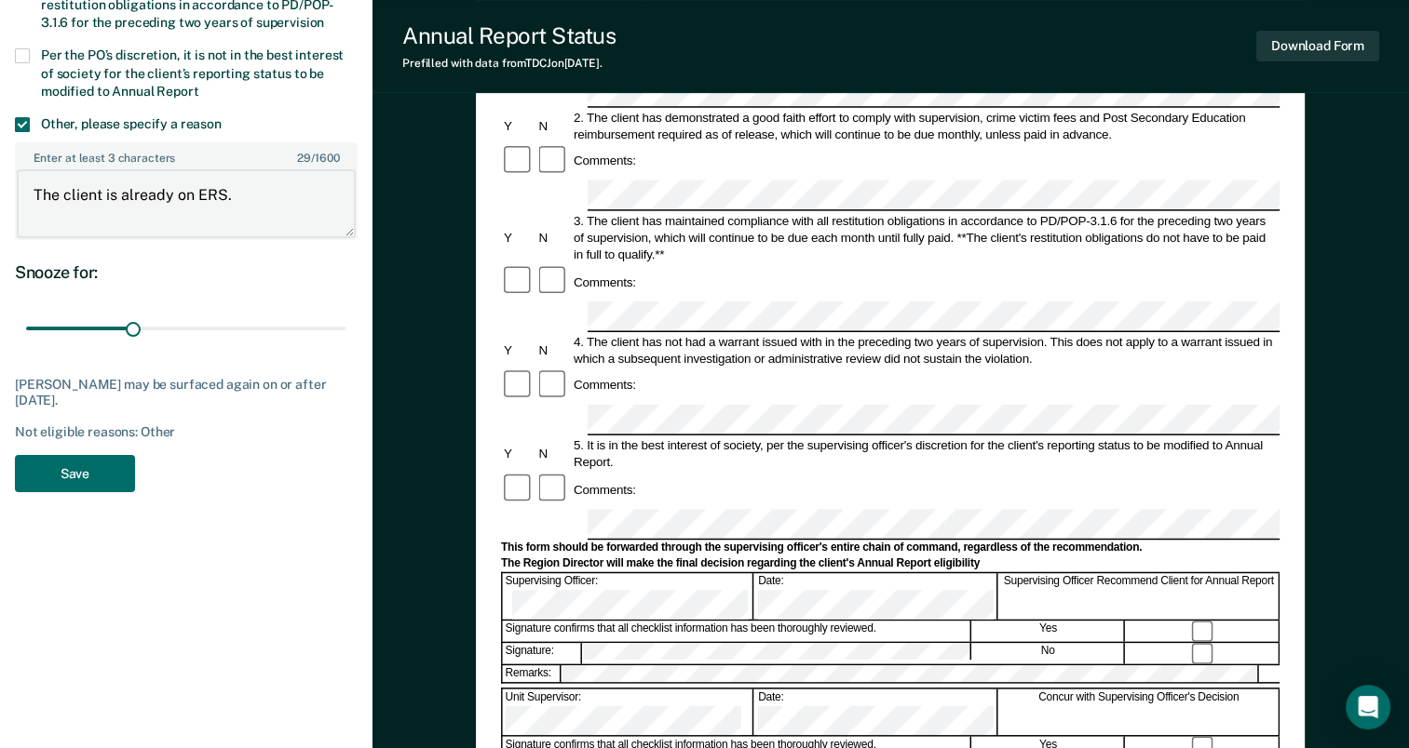
scroll to position [465, 0]
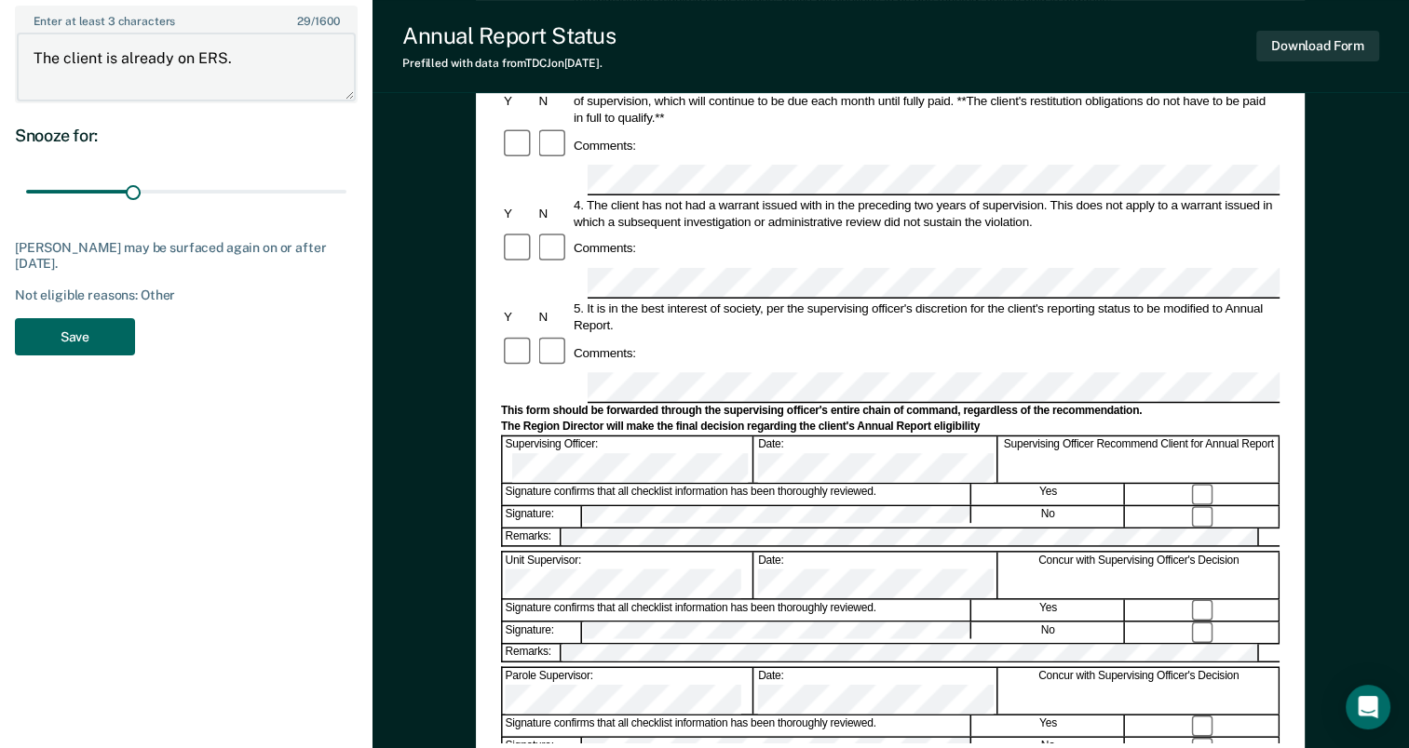
type textarea "The client is already on ERS."
click at [74, 347] on button "Save" at bounding box center [75, 337] width 120 height 38
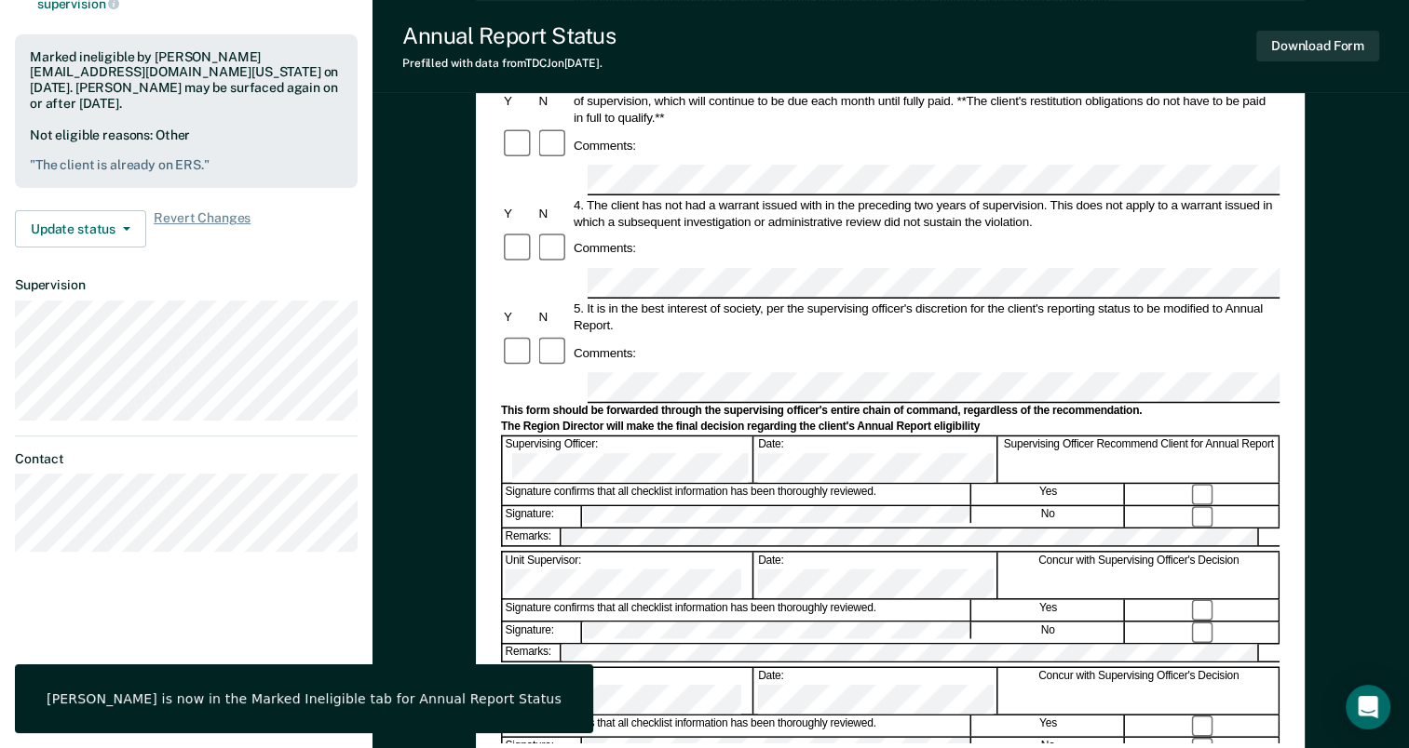
scroll to position [0, 0]
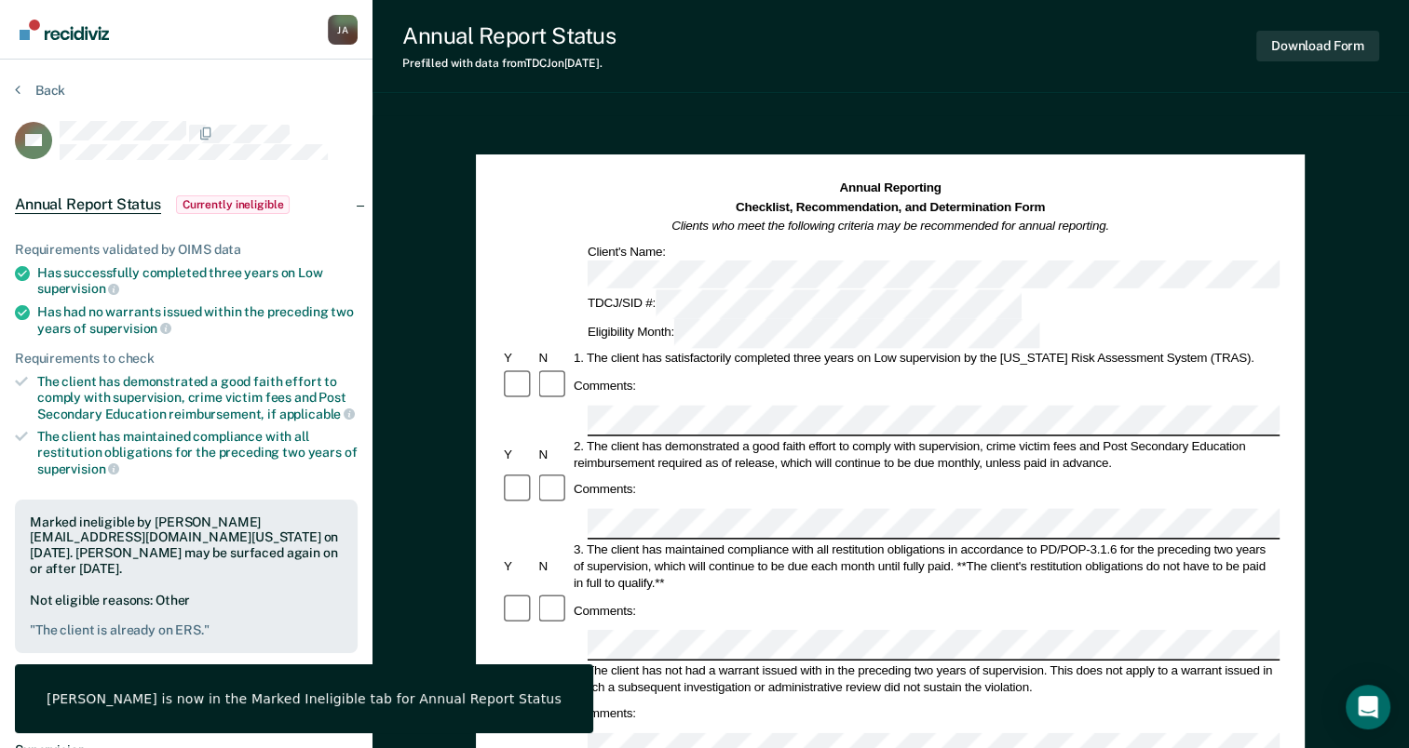
click at [26, 81] on section "Back ES Annual Report Status Currently ineligible Requirements validated by OIM…" at bounding box center [186, 557] width 372 height 995
drag, startPoint x: 26, startPoint y: 81, endPoint x: 26, endPoint y: 93, distance: 12.1
click at [26, 93] on button "Back" at bounding box center [40, 90] width 50 height 17
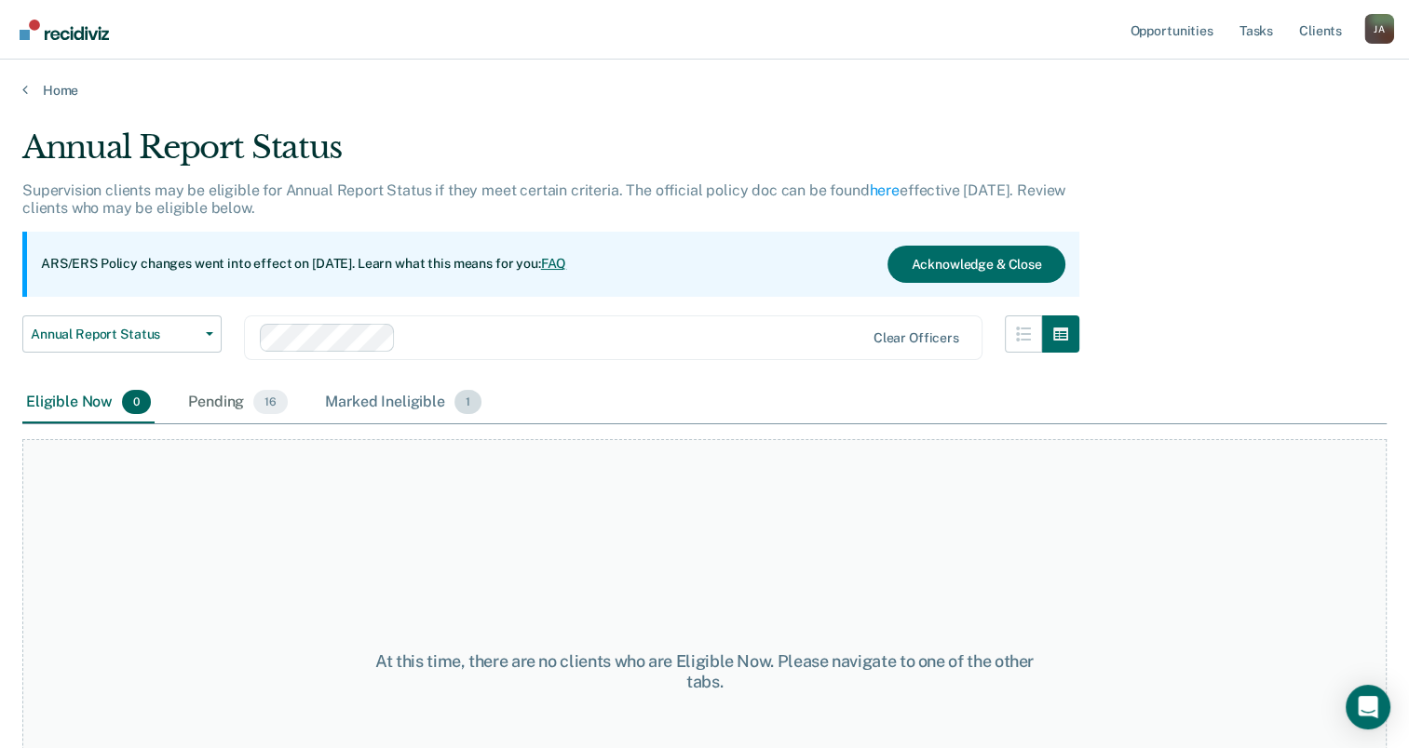
click at [391, 403] on div "Marked Ineligible 1" at bounding box center [403, 403] width 164 height 41
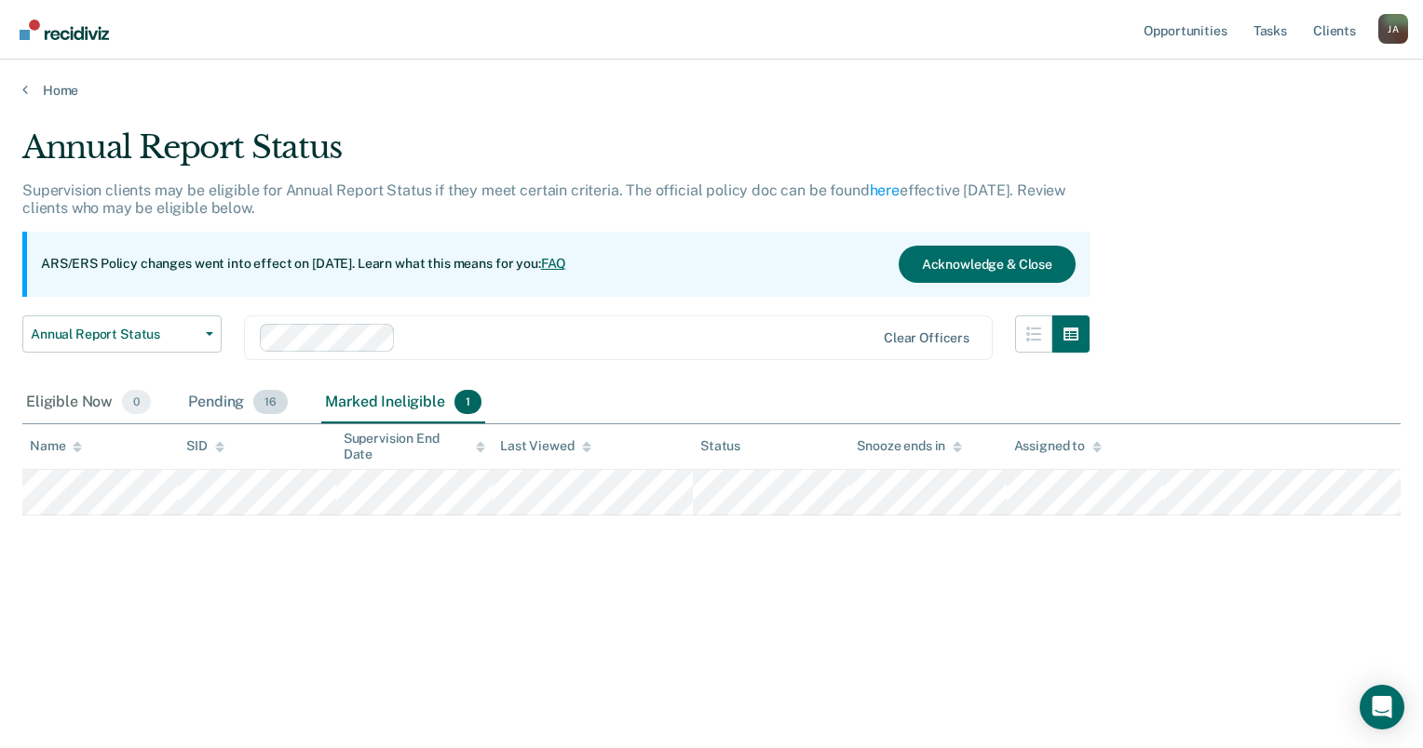
click at [236, 403] on div "Pending 16" at bounding box center [237, 403] width 107 height 41
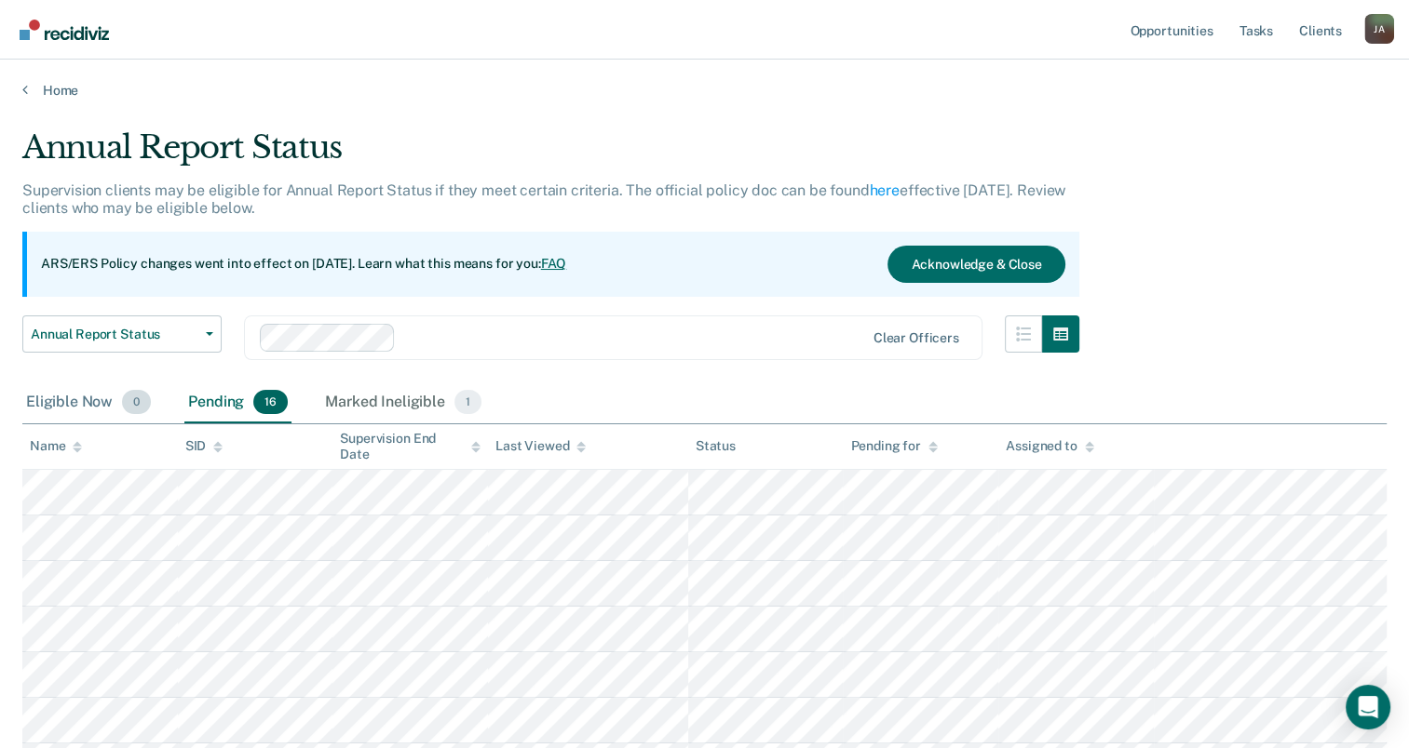
click at [98, 399] on div "Eligible Now 0" at bounding box center [88, 403] width 132 height 41
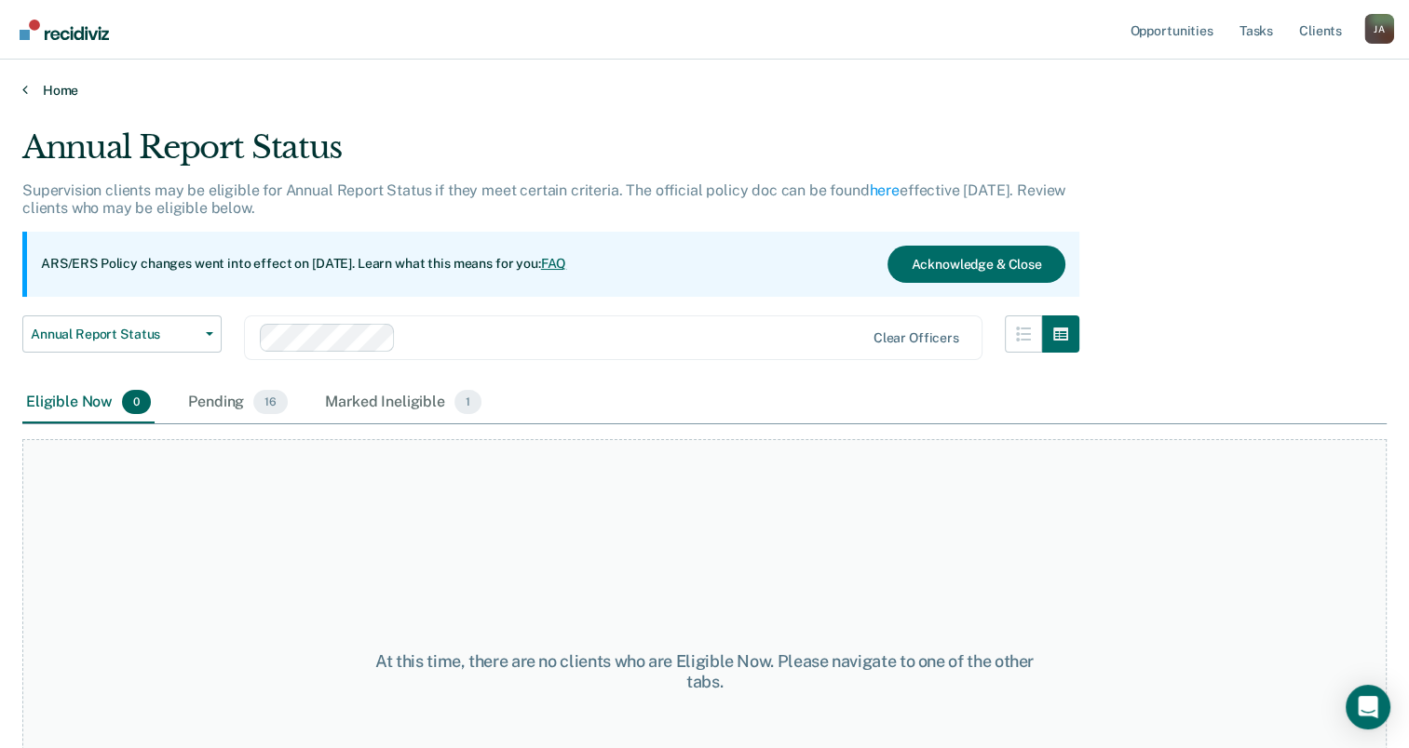
click at [53, 92] on link "Home" at bounding box center [704, 90] width 1364 height 17
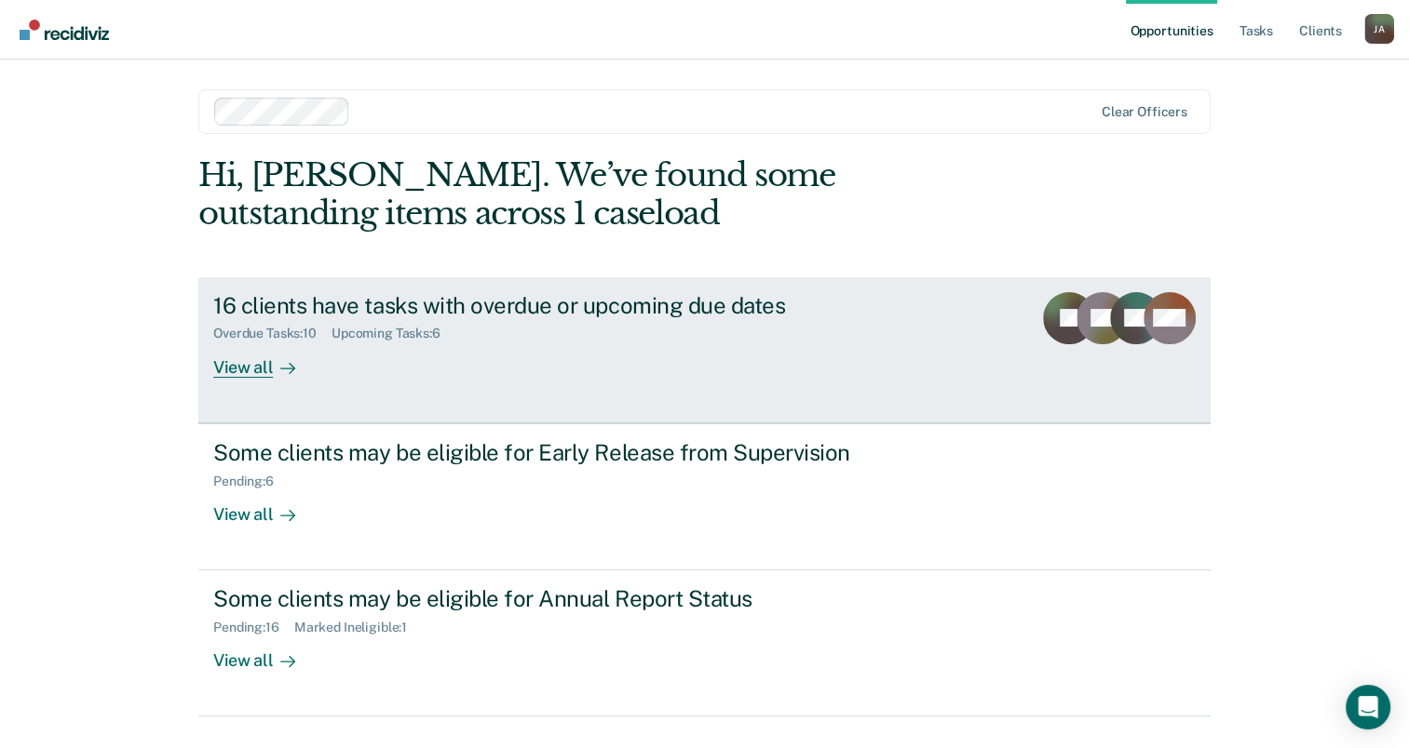
click at [237, 357] on div "View all" at bounding box center [265, 360] width 104 height 36
